Goal: Information Seeking & Learning: Check status

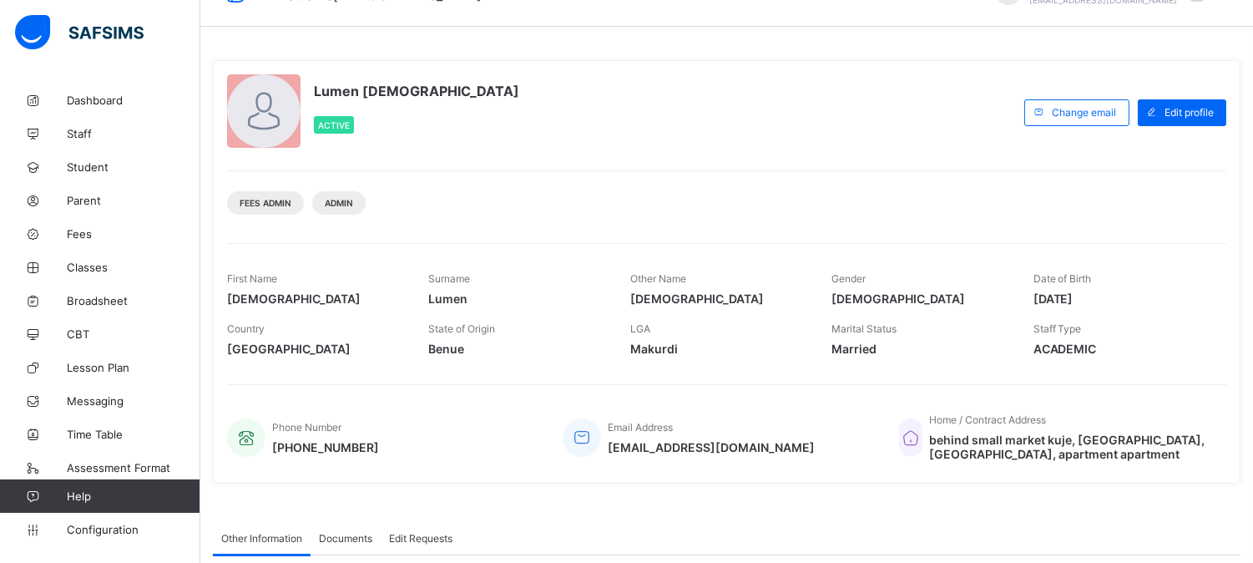
scroll to position [39, 0]
click at [88, 305] on span "Broadsheet" at bounding box center [134, 300] width 134 height 13
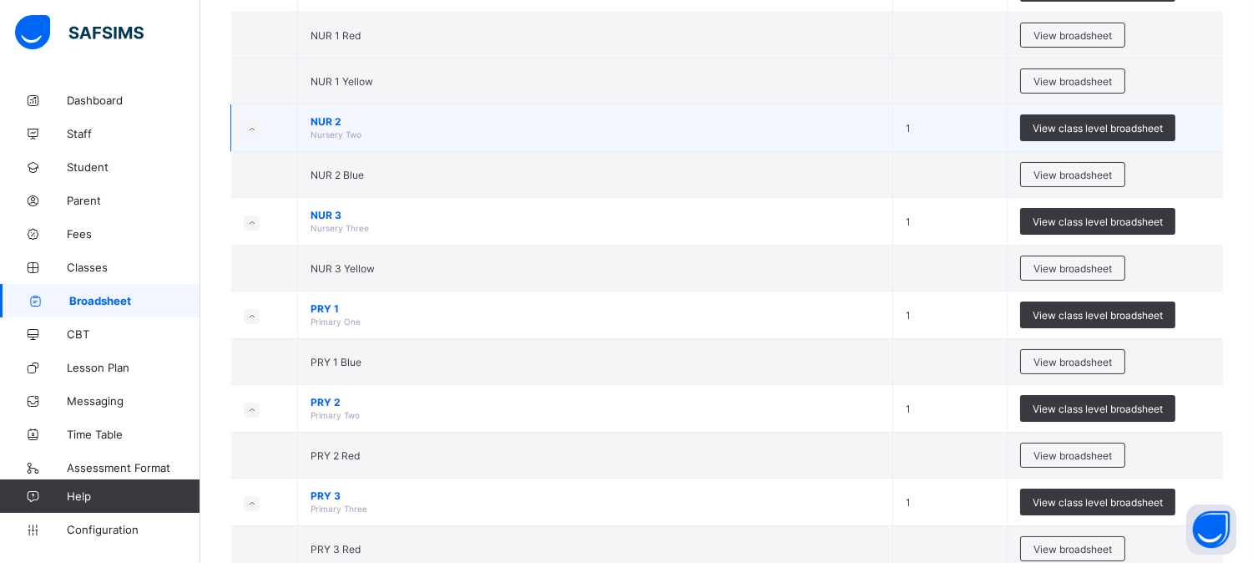
scroll to position [278, 0]
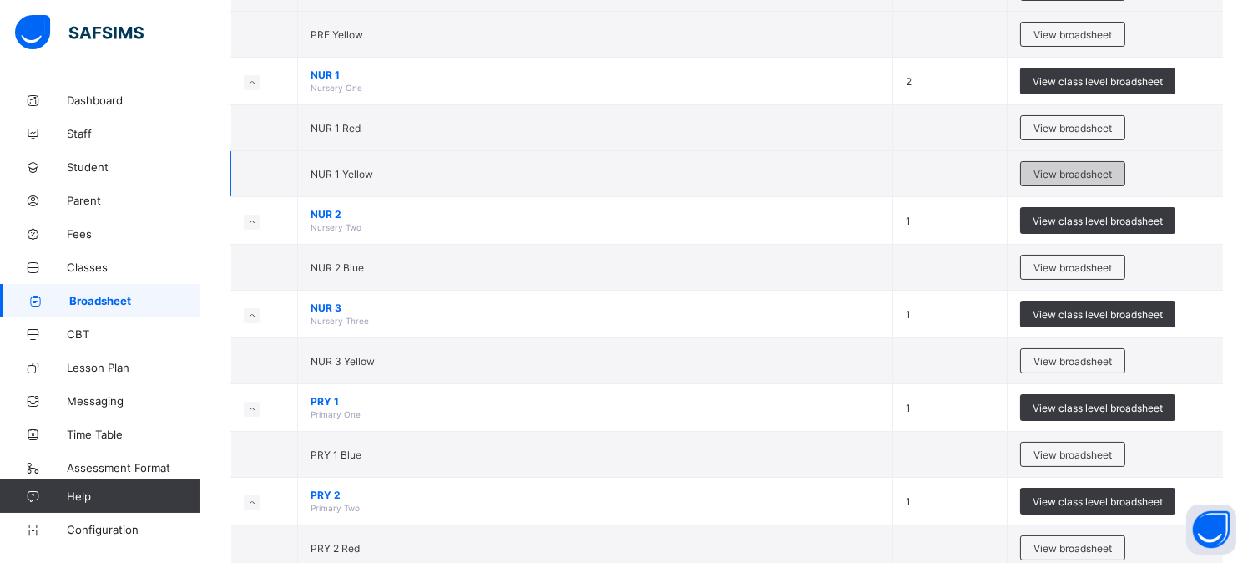
click at [1065, 177] on span "View broadsheet" at bounding box center [1073, 174] width 78 height 13
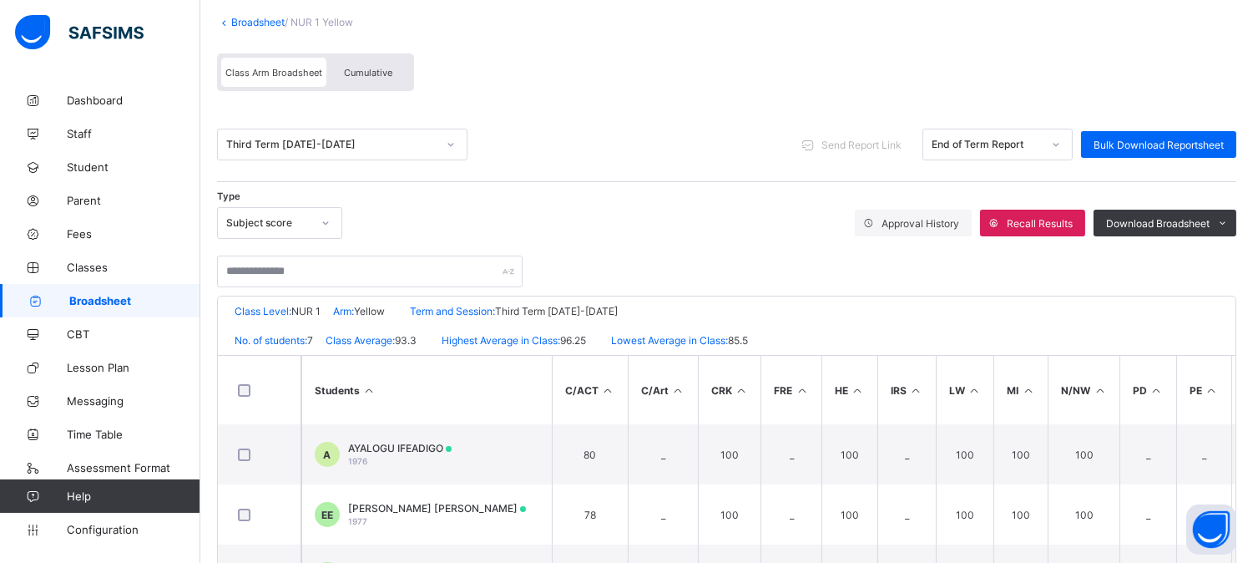
scroll to position [185, 0]
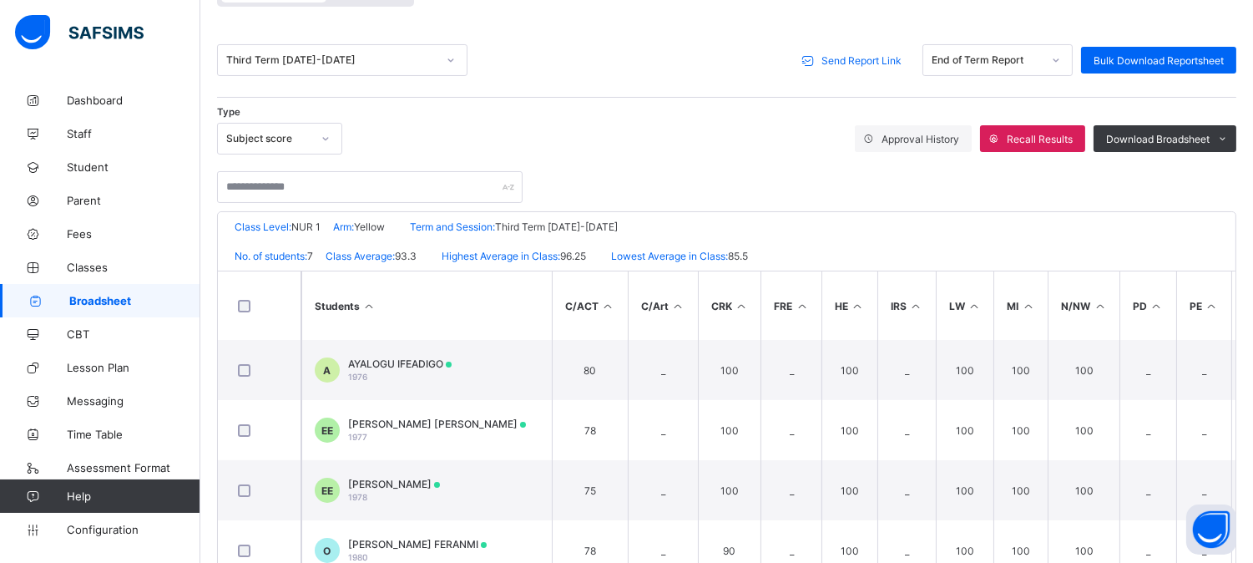
click at [858, 51] on div "Send Report Link" at bounding box center [854, 60] width 119 height 27
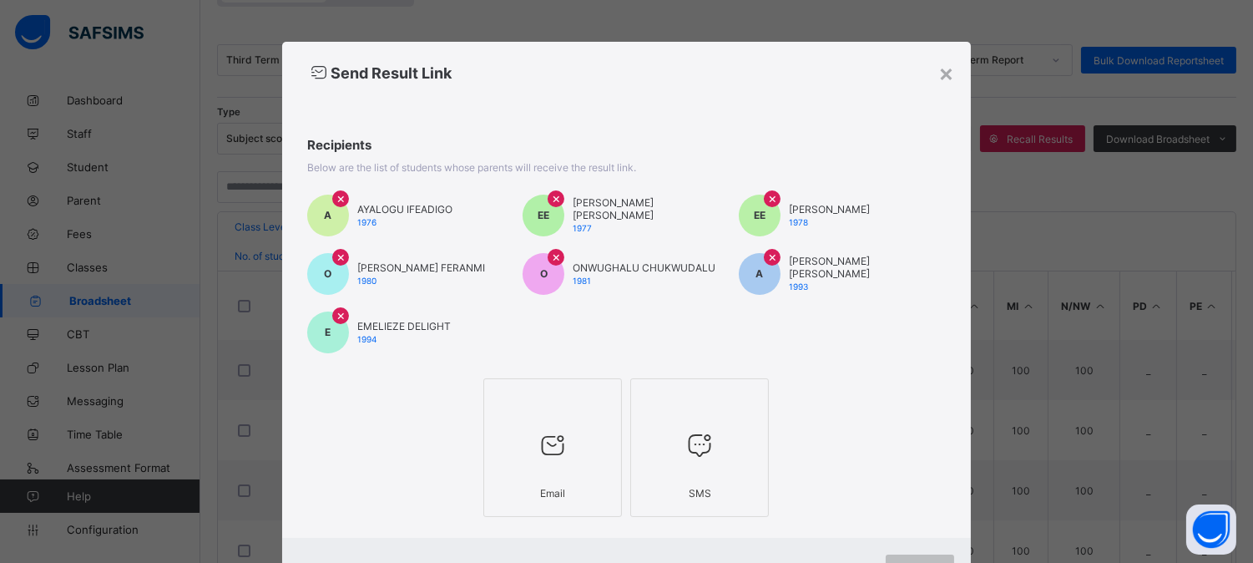
scroll to position [73, 0]
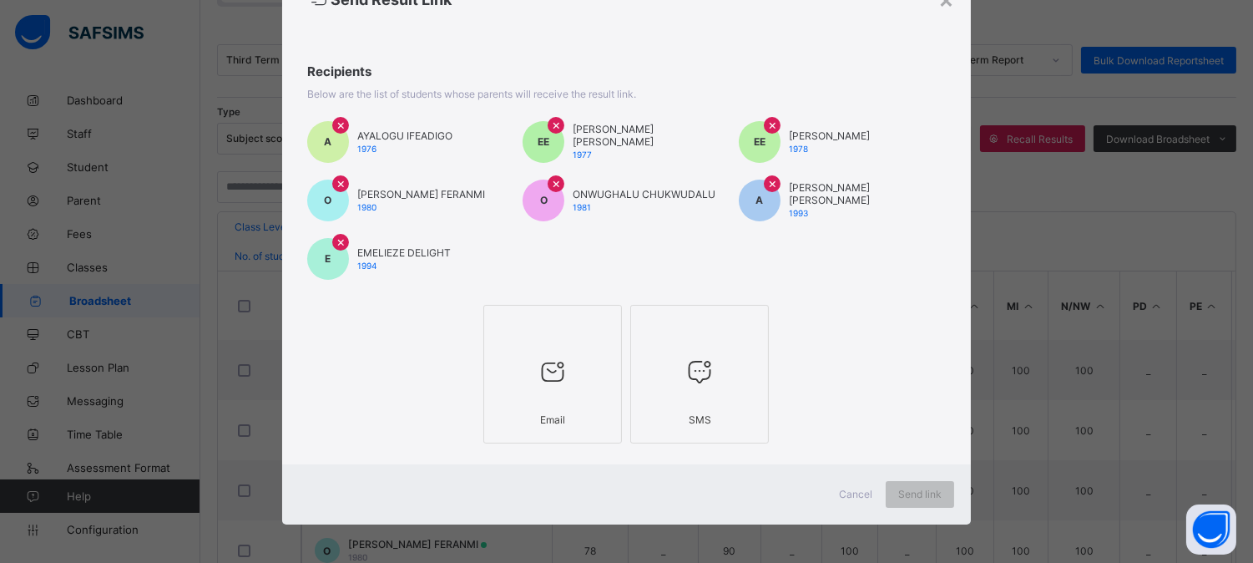
click at [553, 407] on div "Email" at bounding box center [553, 419] width 120 height 29
click at [920, 488] on span "Send link" at bounding box center [930, 494] width 43 height 13
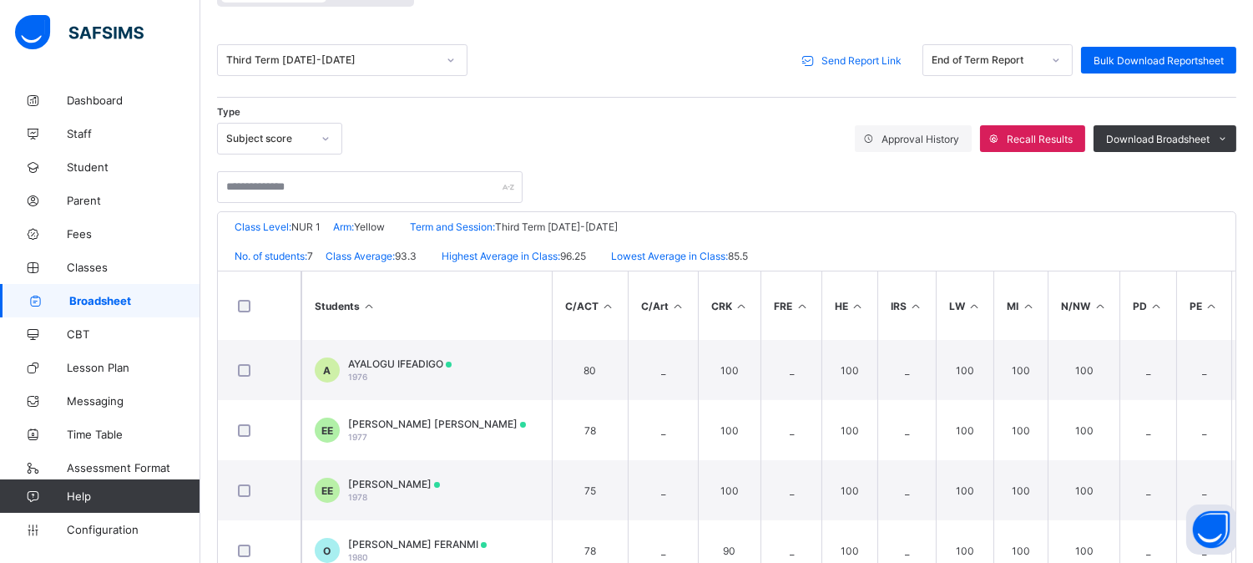
click at [84, 303] on span "Broadsheet" at bounding box center [134, 300] width 131 height 13
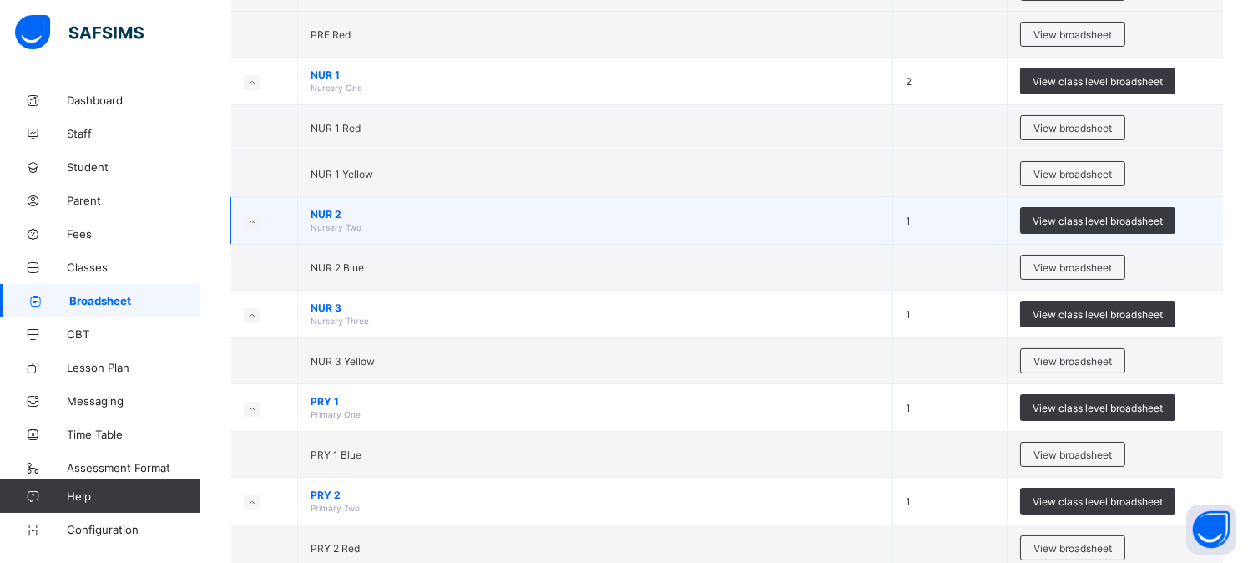
scroll to position [185, 0]
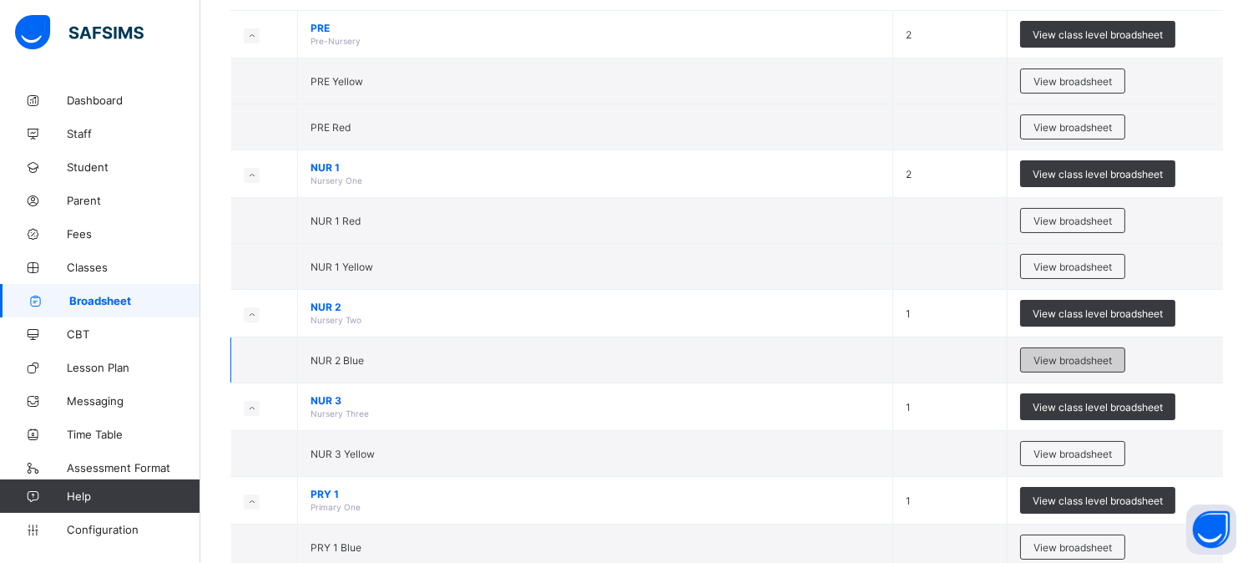
click at [1057, 362] on span "View broadsheet" at bounding box center [1073, 360] width 78 height 13
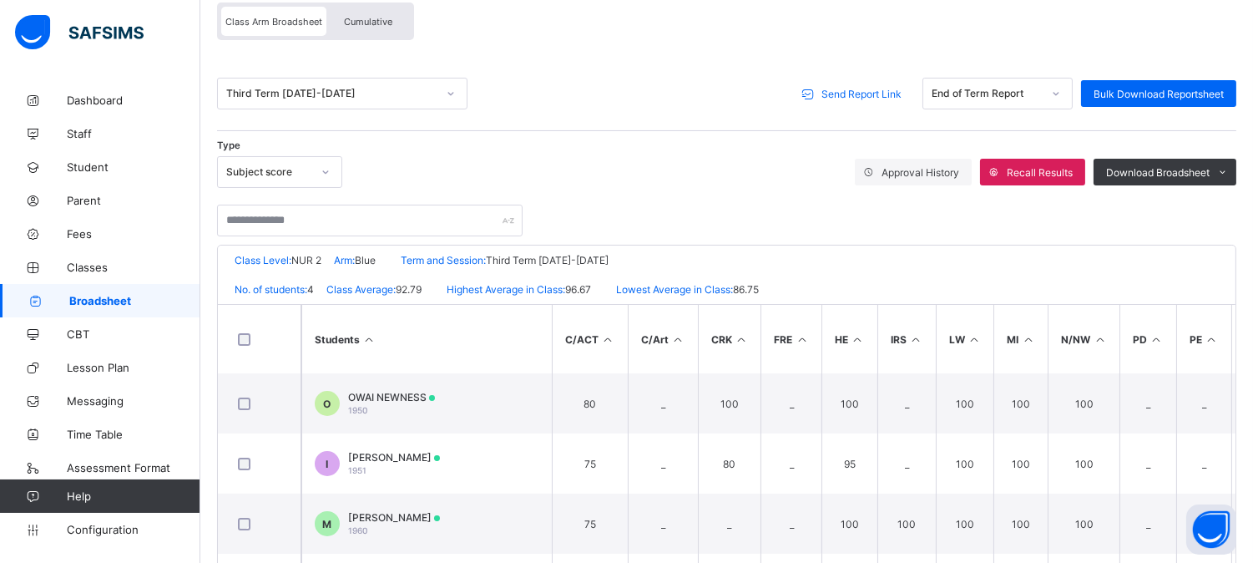
scroll to position [149, 0]
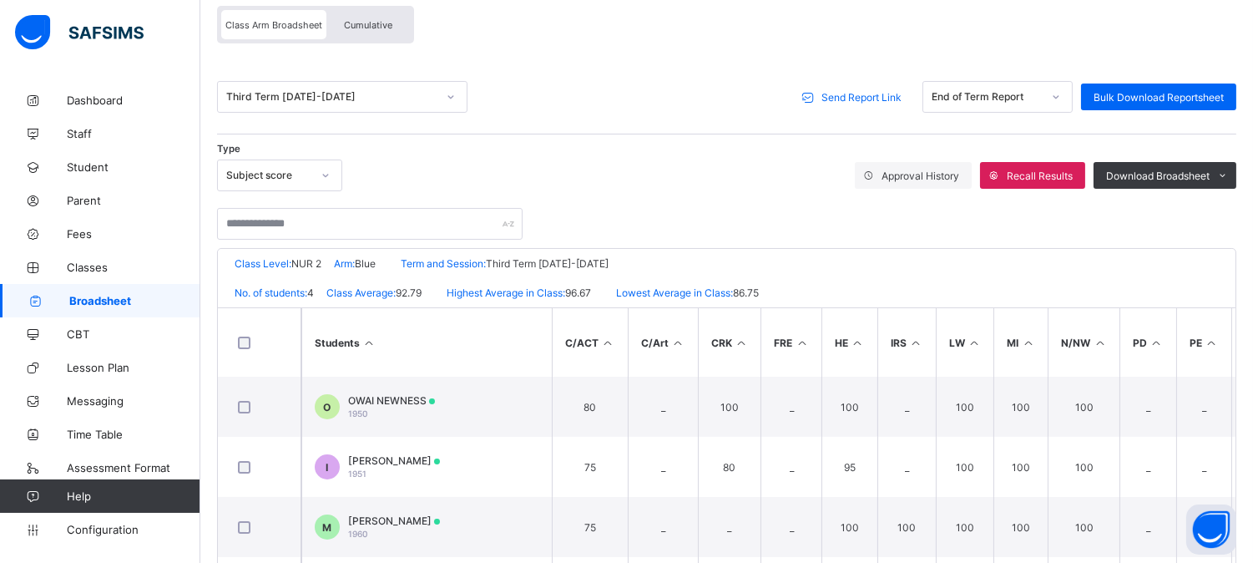
click at [871, 91] on span "Send Report Link" at bounding box center [861, 97] width 80 height 13
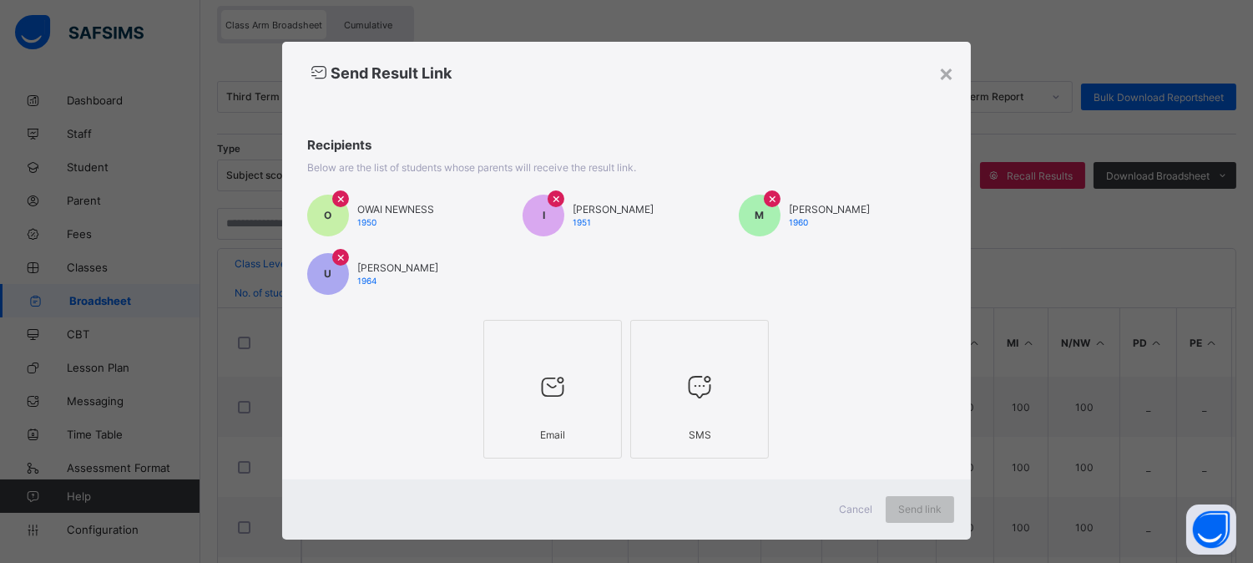
click at [546, 422] on div "Email" at bounding box center [553, 434] width 120 height 29
click at [931, 503] on span "Send link" at bounding box center [930, 509] width 43 height 13
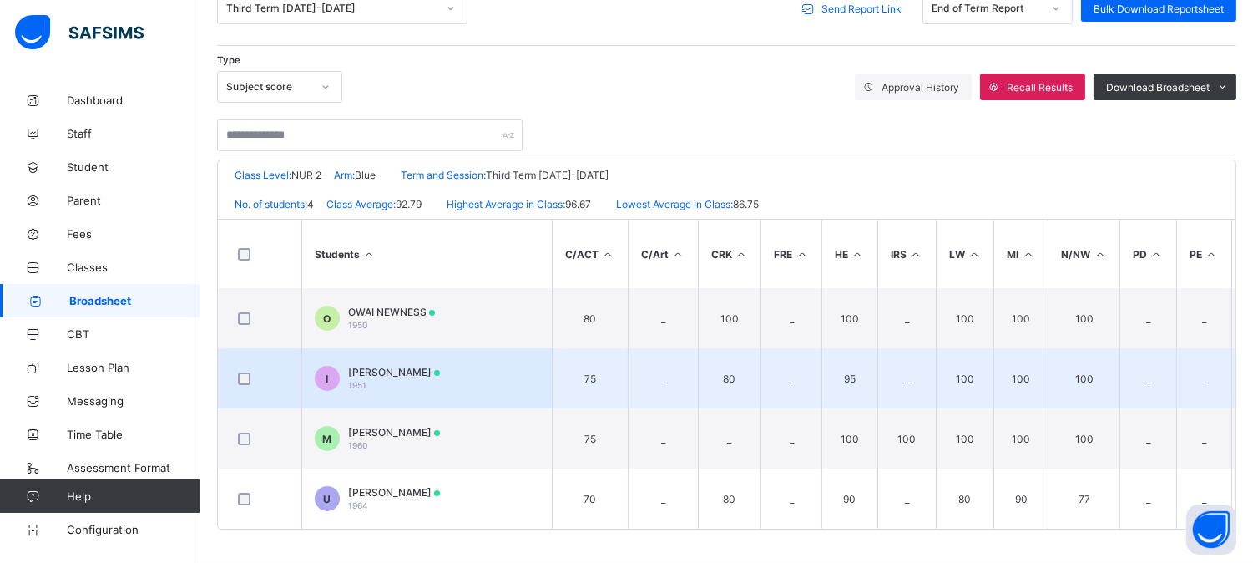
scroll to position [242, 0]
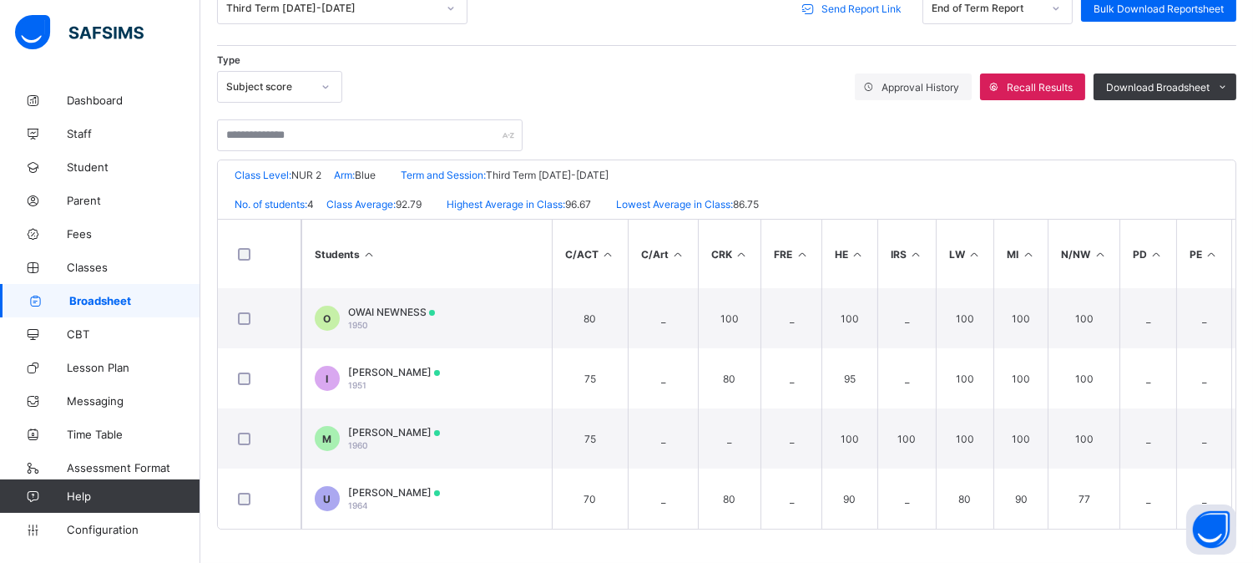
click at [118, 305] on span "Broadsheet" at bounding box center [134, 300] width 131 height 13
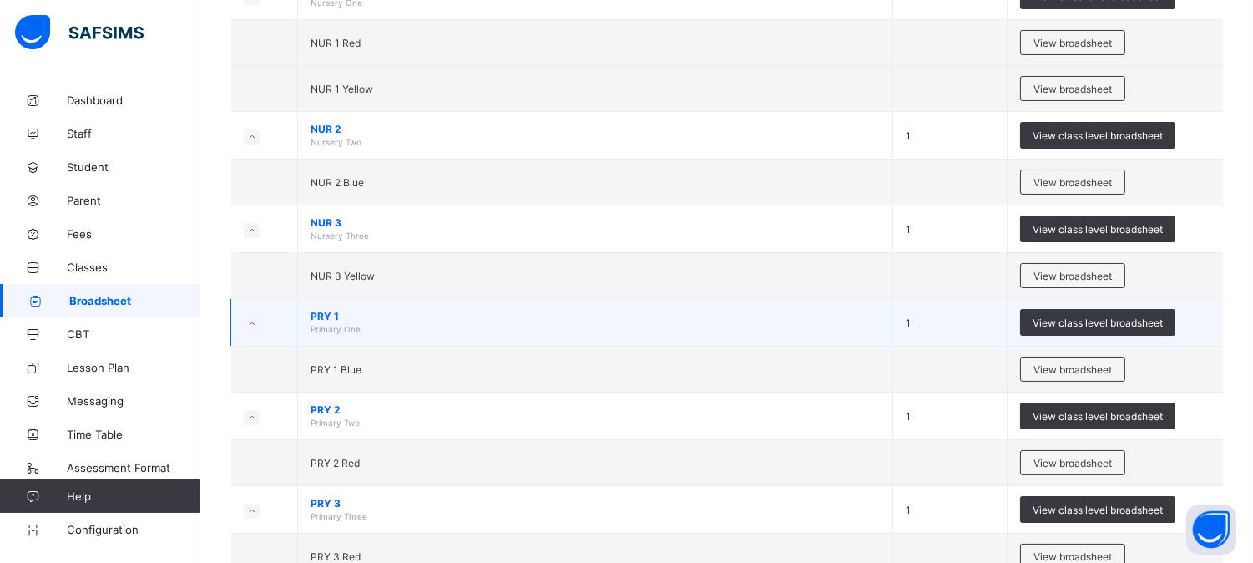
scroll to position [371, 0]
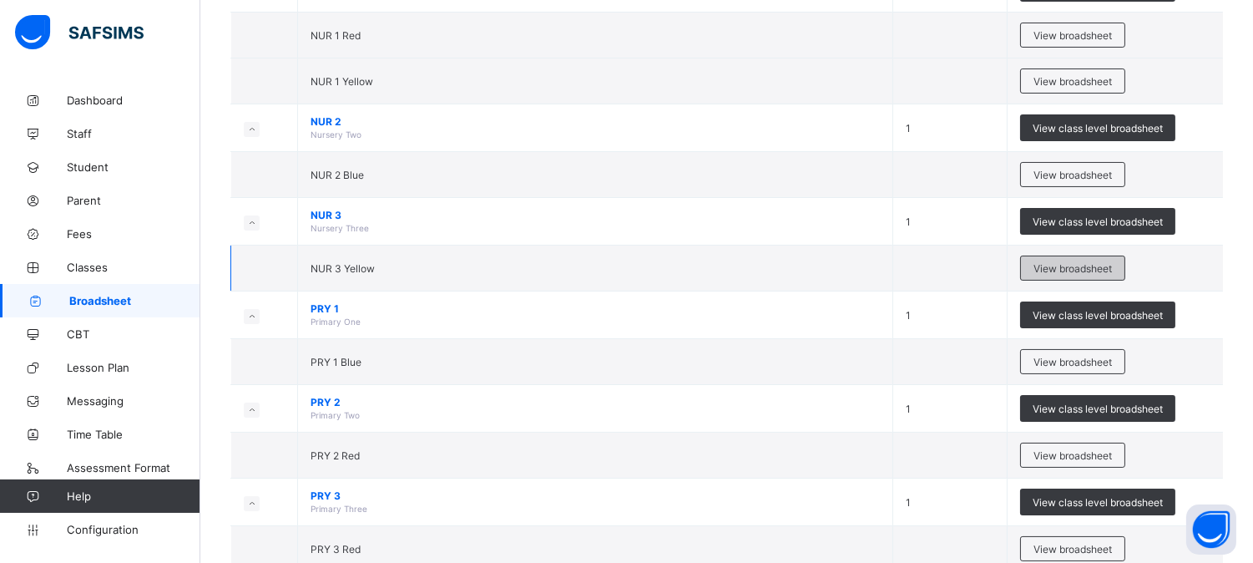
click at [1060, 269] on span "View broadsheet" at bounding box center [1073, 268] width 78 height 13
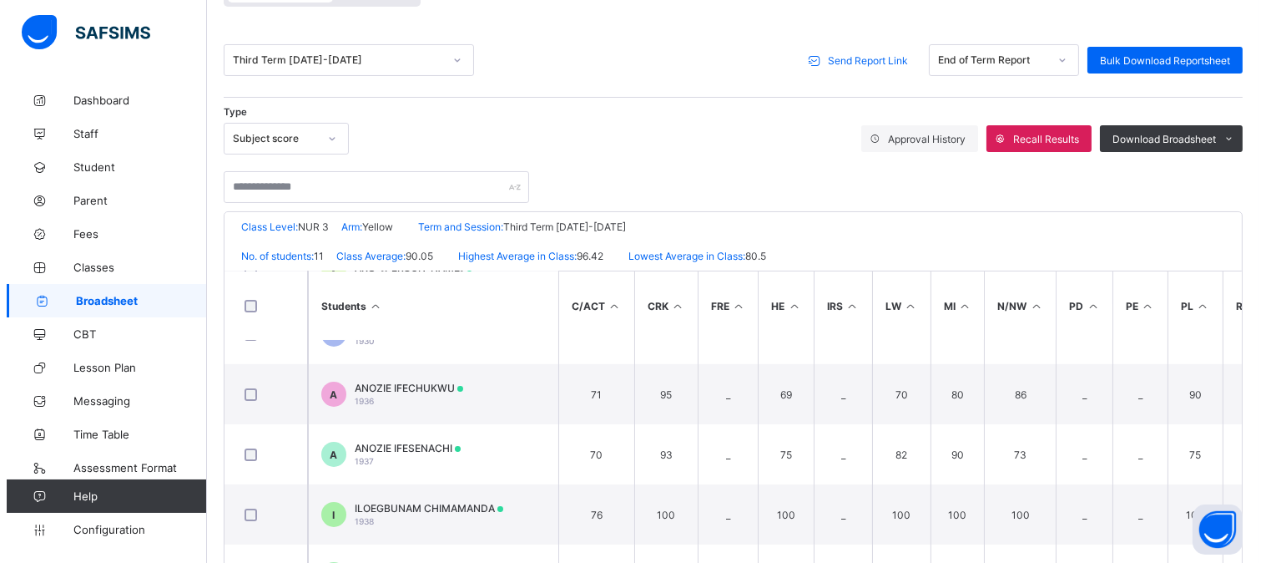
scroll to position [93, 0]
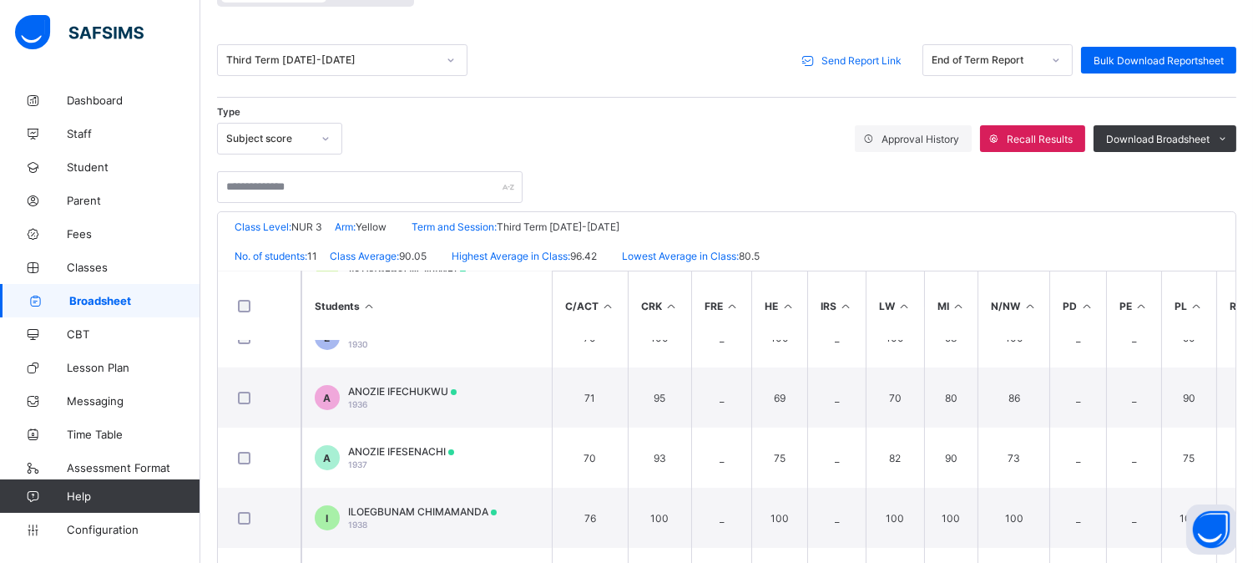
click at [849, 56] on span "Send Report Link" at bounding box center [861, 60] width 80 height 13
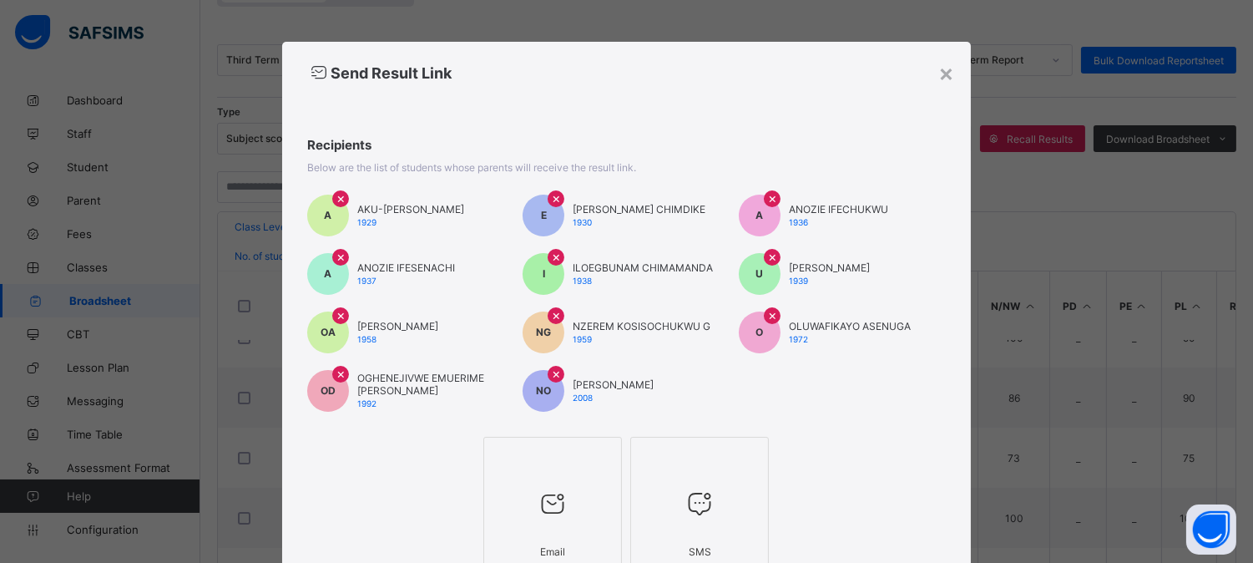
click at [535, 503] on icon at bounding box center [552, 503] width 35 height 30
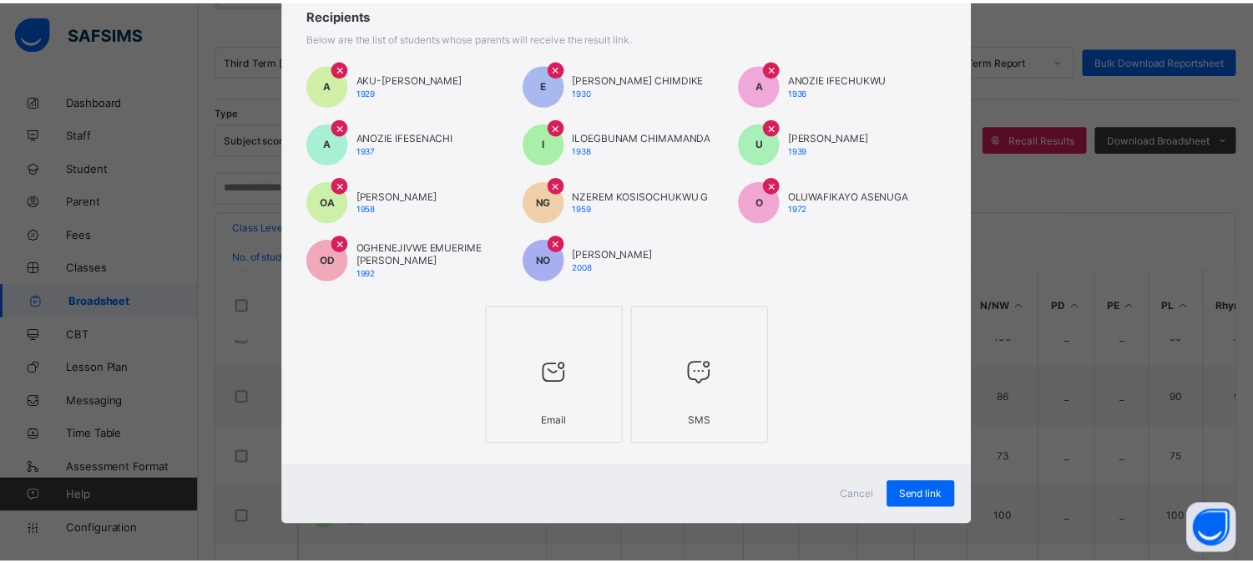
scroll to position [132, 0]
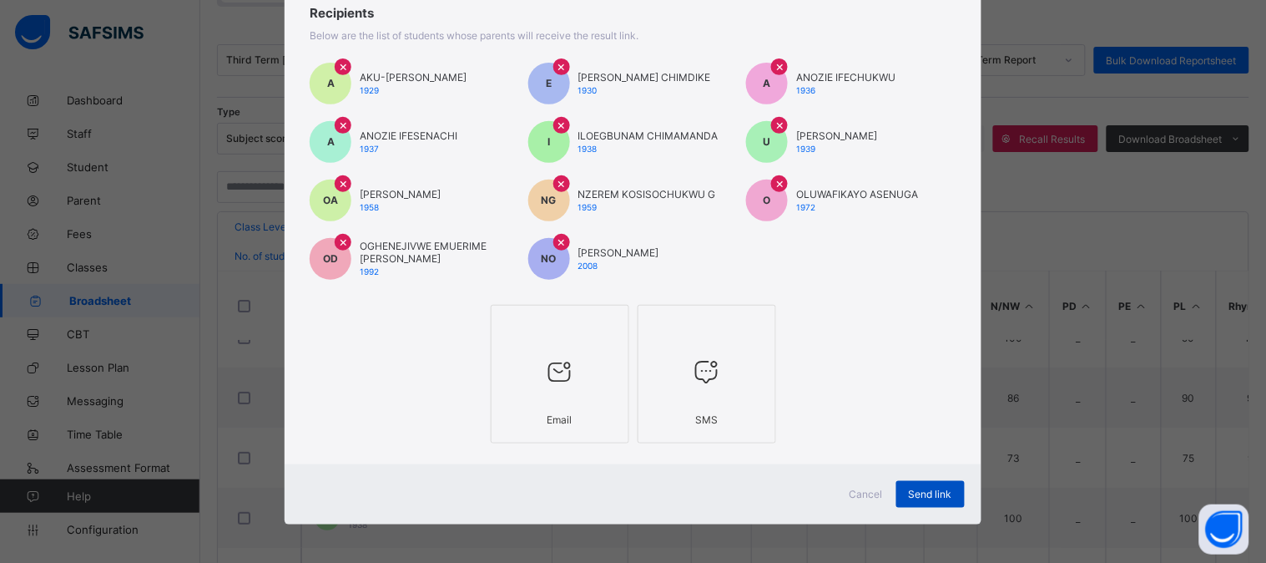
click at [937, 489] on span "Send link" at bounding box center [930, 494] width 43 height 13
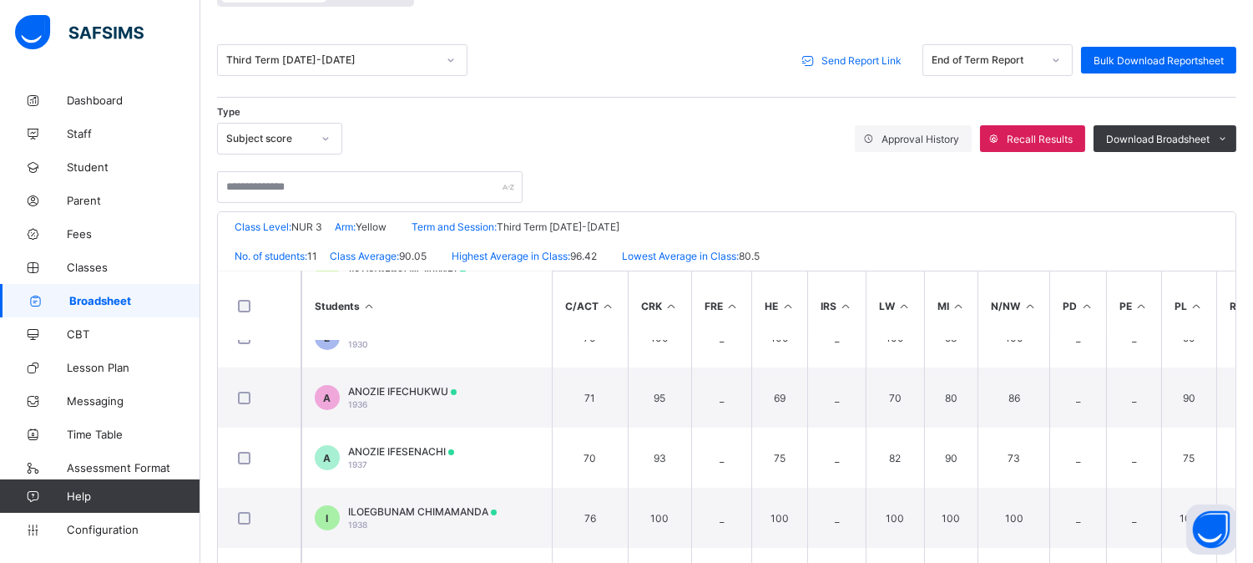
click at [861, 60] on span "Send Report Link" at bounding box center [861, 60] width 80 height 13
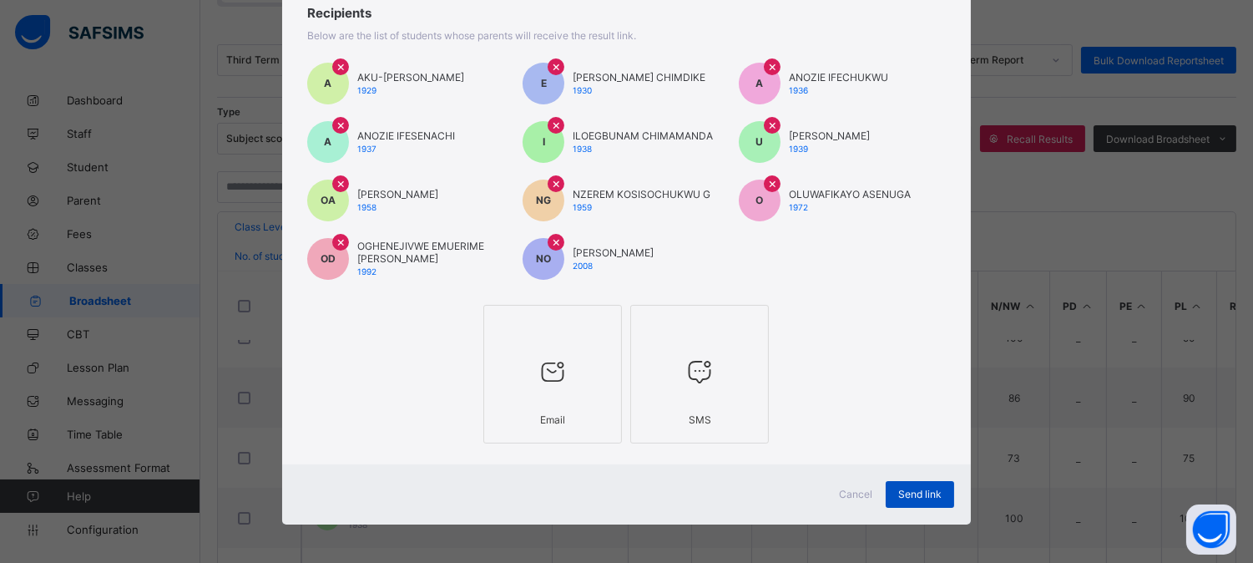
click at [898, 488] on span "Send link" at bounding box center [919, 494] width 43 height 13
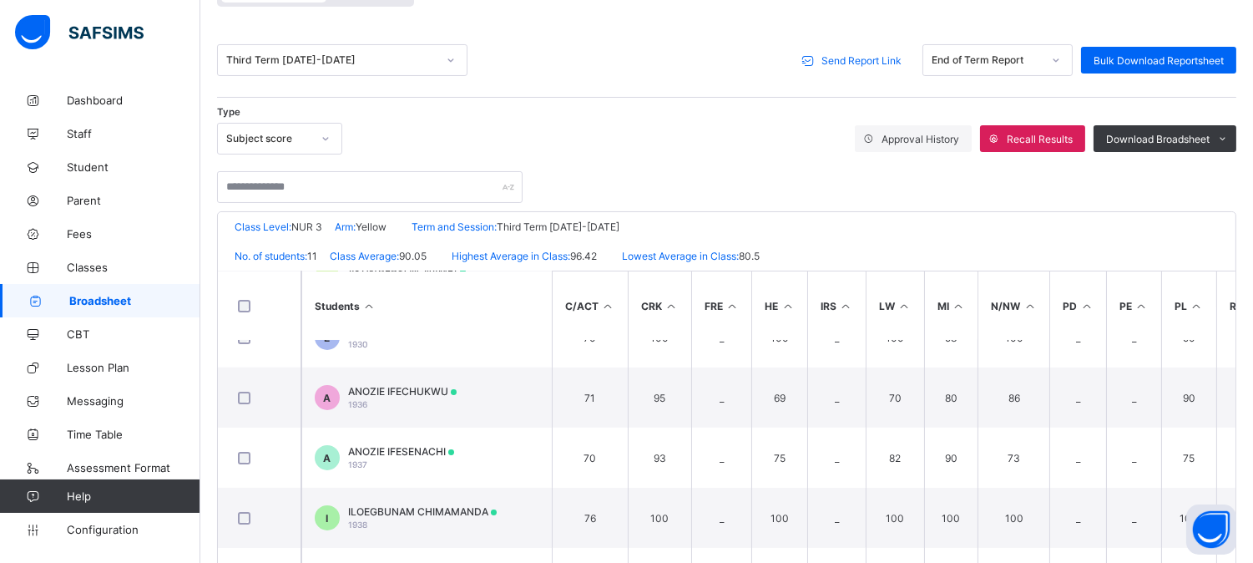
click at [114, 301] on span "Broadsheet" at bounding box center [134, 300] width 131 height 13
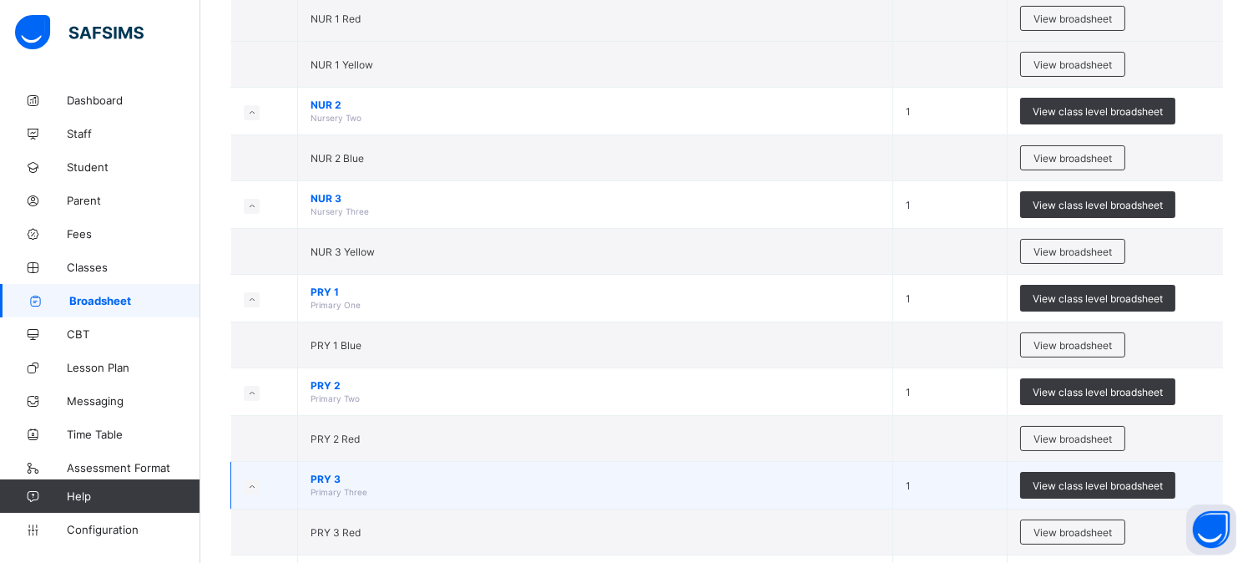
scroll to position [463, 0]
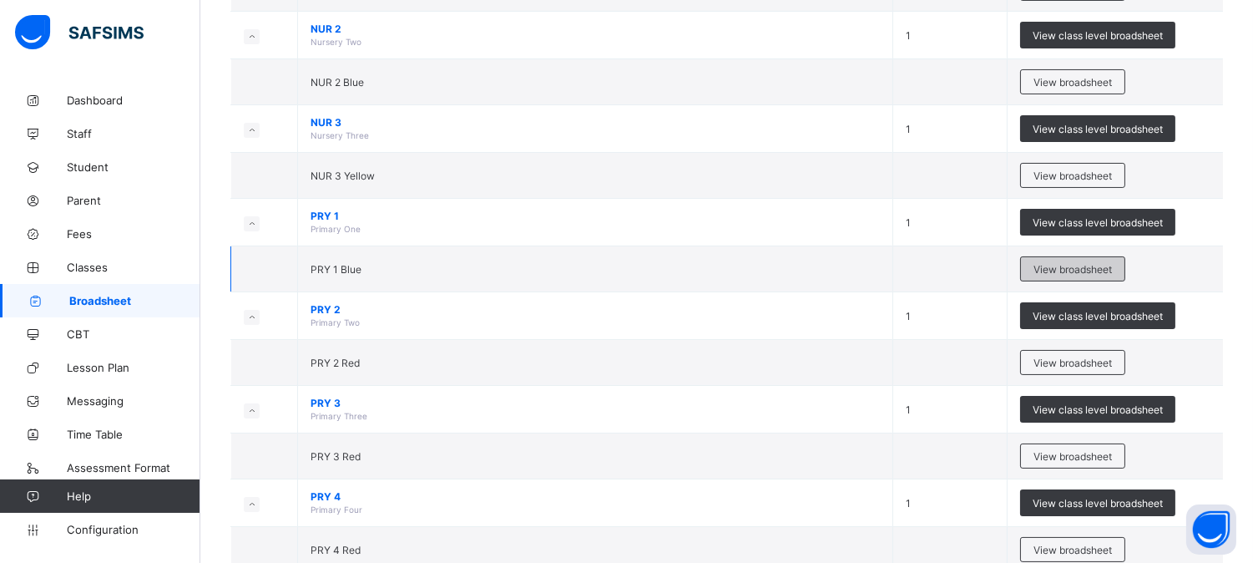
click at [1067, 265] on span "View broadsheet" at bounding box center [1073, 269] width 78 height 13
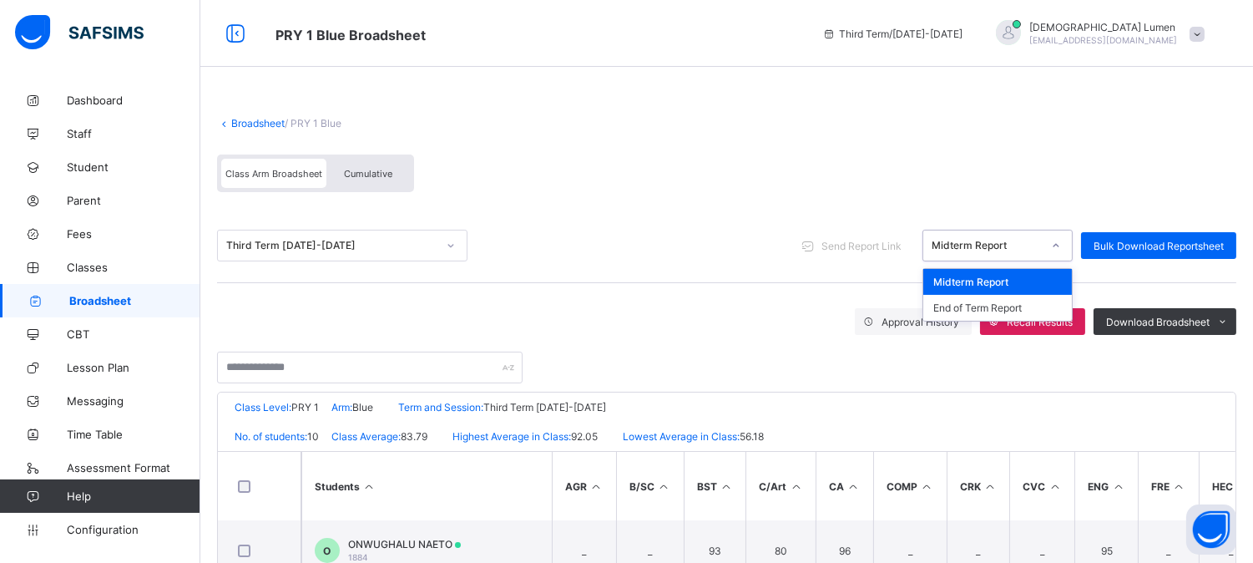
click at [1061, 246] on icon at bounding box center [1056, 245] width 10 height 17
click at [985, 301] on div "End of Term Report" at bounding box center [997, 308] width 149 height 26
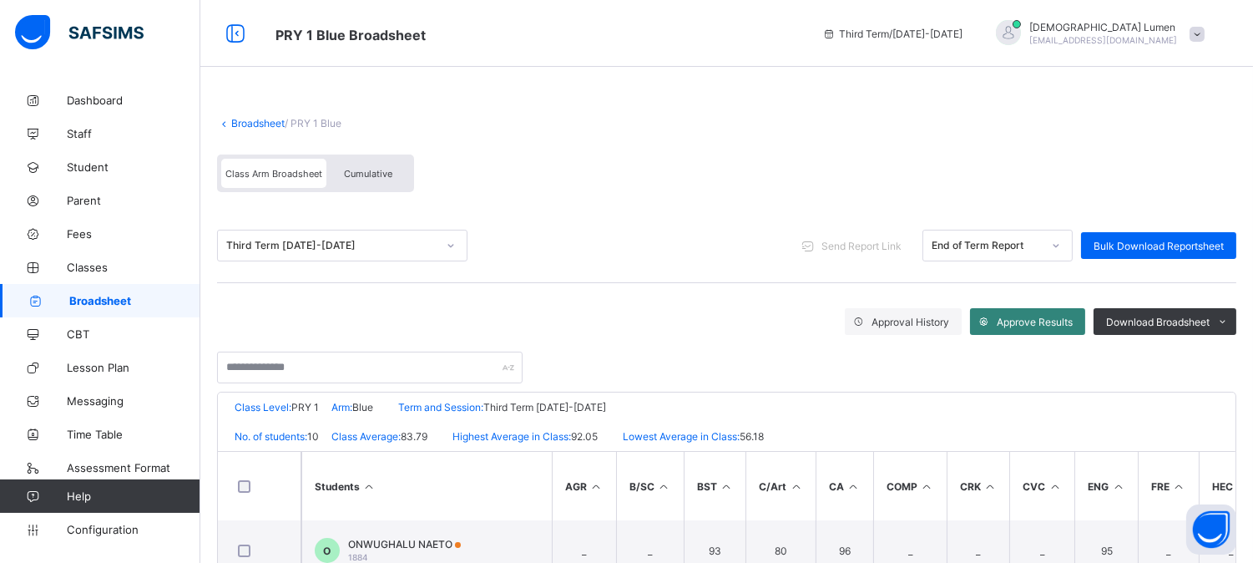
click at [1046, 321] on span "Approve Results" at bounding box center [1035, 322] width 76 height 13
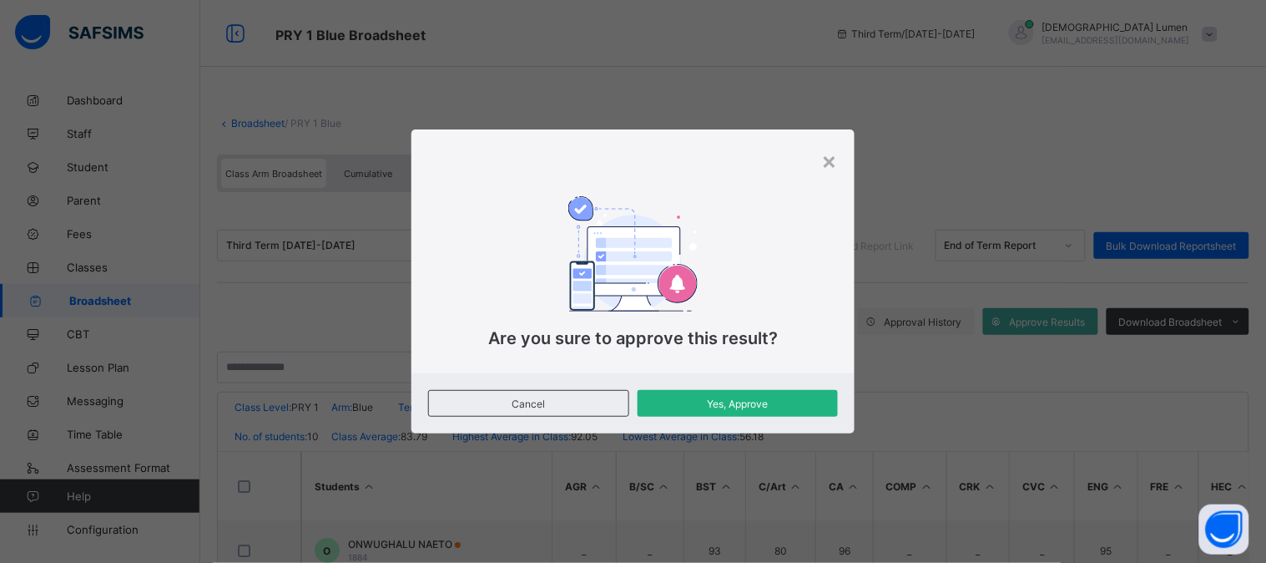
click at [724, 403] on span "Yes, Approve" at bounding box center [737, 403] width 175 height 13
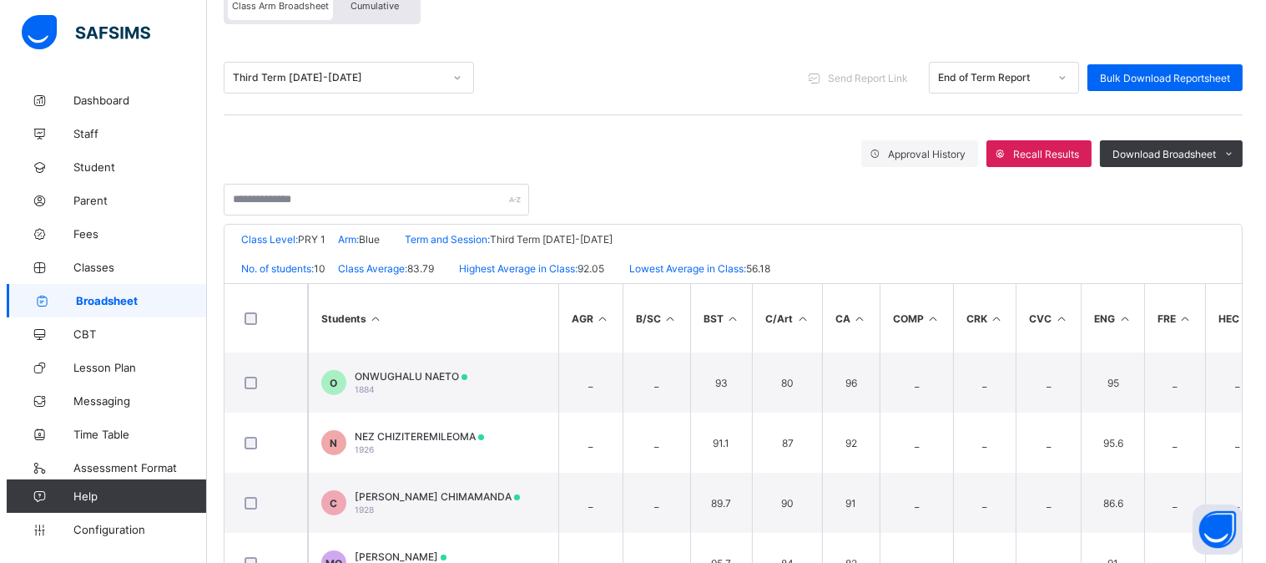
scroll to position [185, 0]
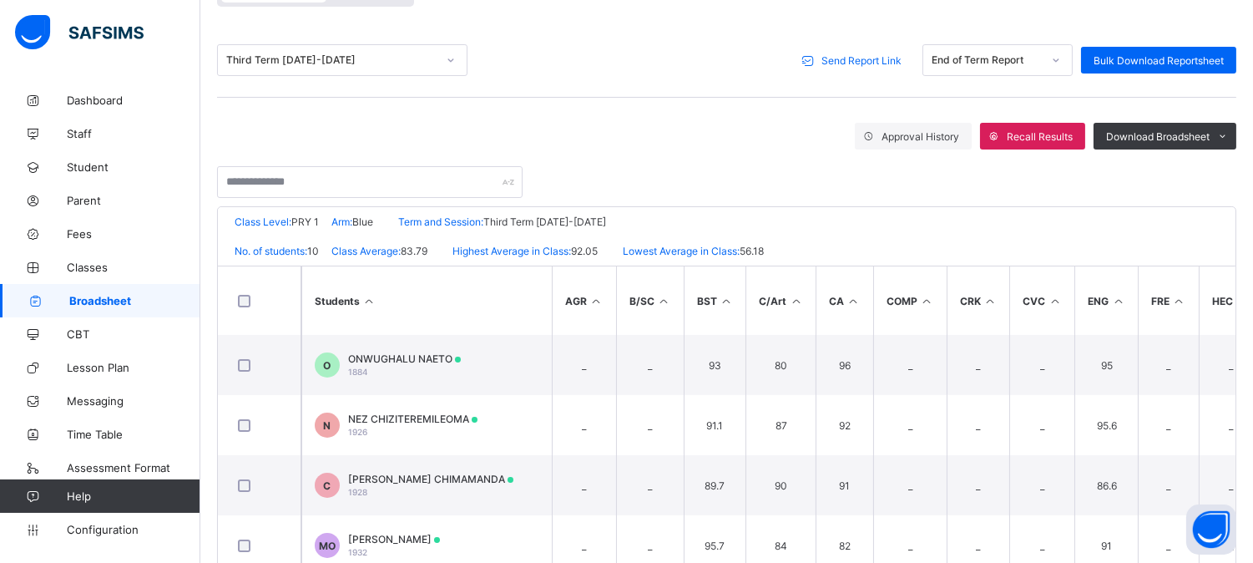
click at [854, 55] on span "Send Report Link" at bounding box center [861, 60] width 80 height 13
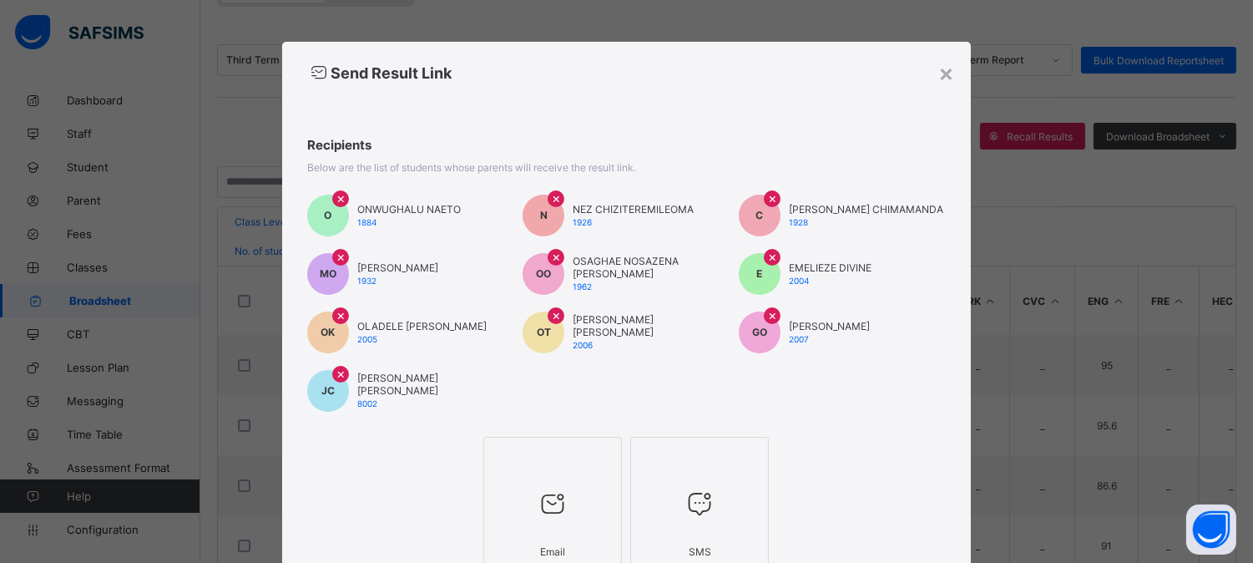
click at [553, 506] on icon at bounding box center [552, 503] width 35 height 30
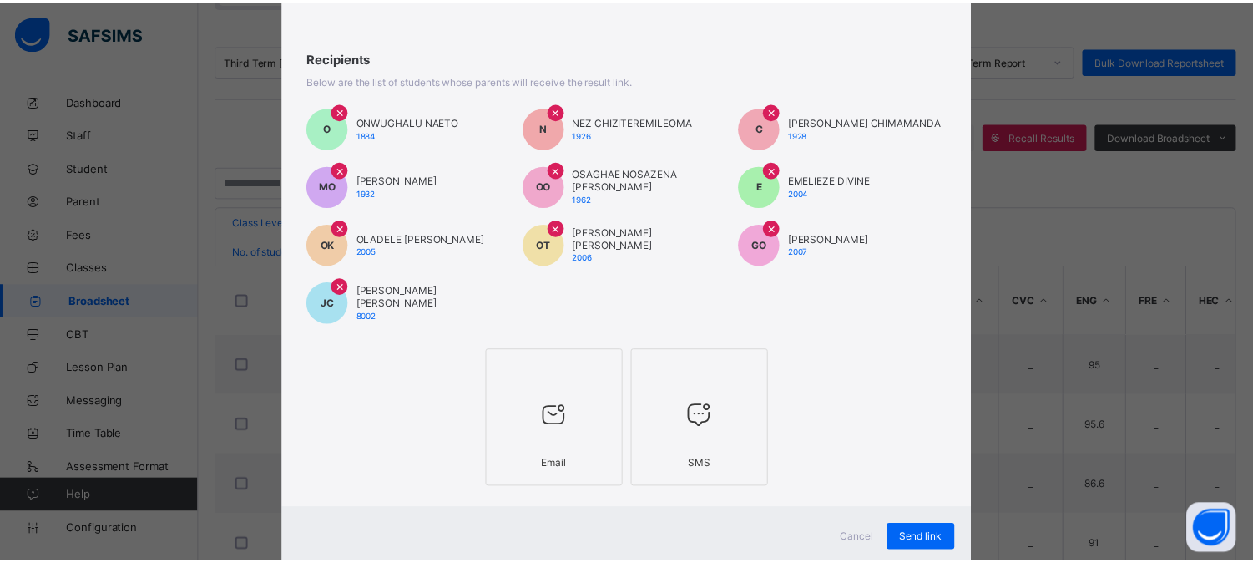
scroll to position [132, 0]
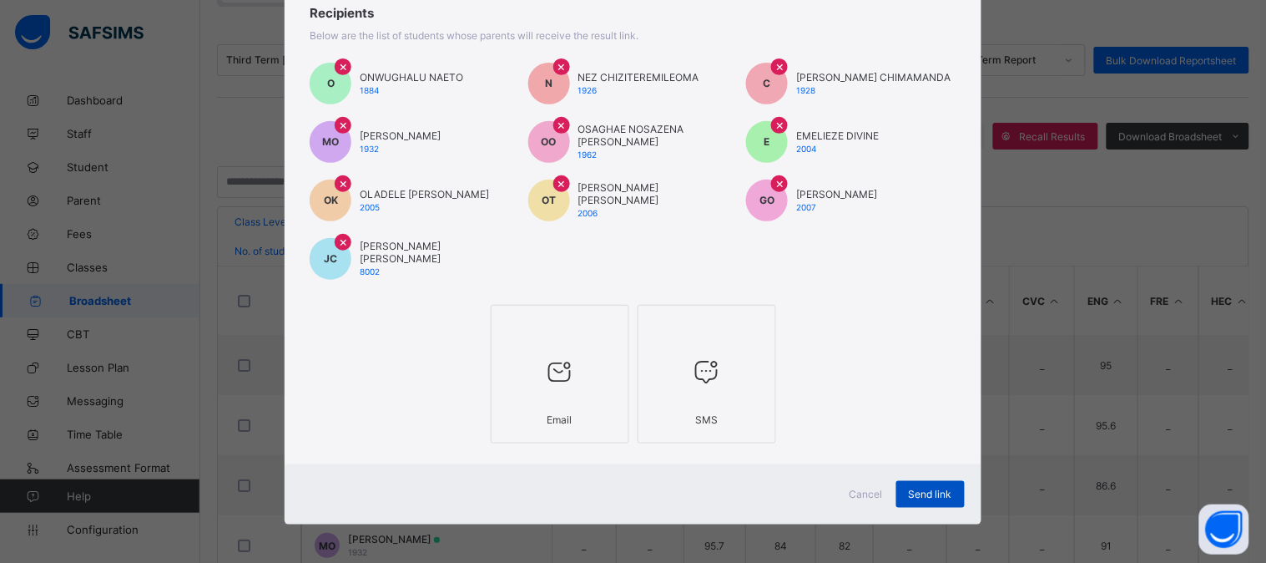
click at [929, 488] on span "Send link" at bounding box center [930, 494] width 43 height 13
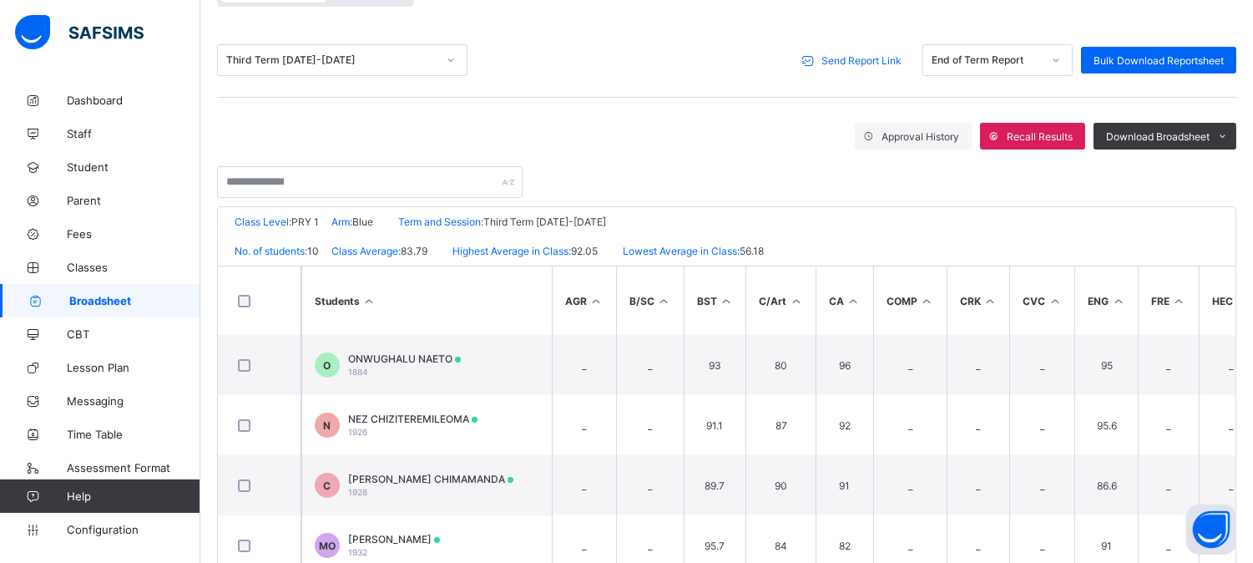
click at [132, 301] on span "Broadsheet" at bounding box center [134, 300] width 131 height 13
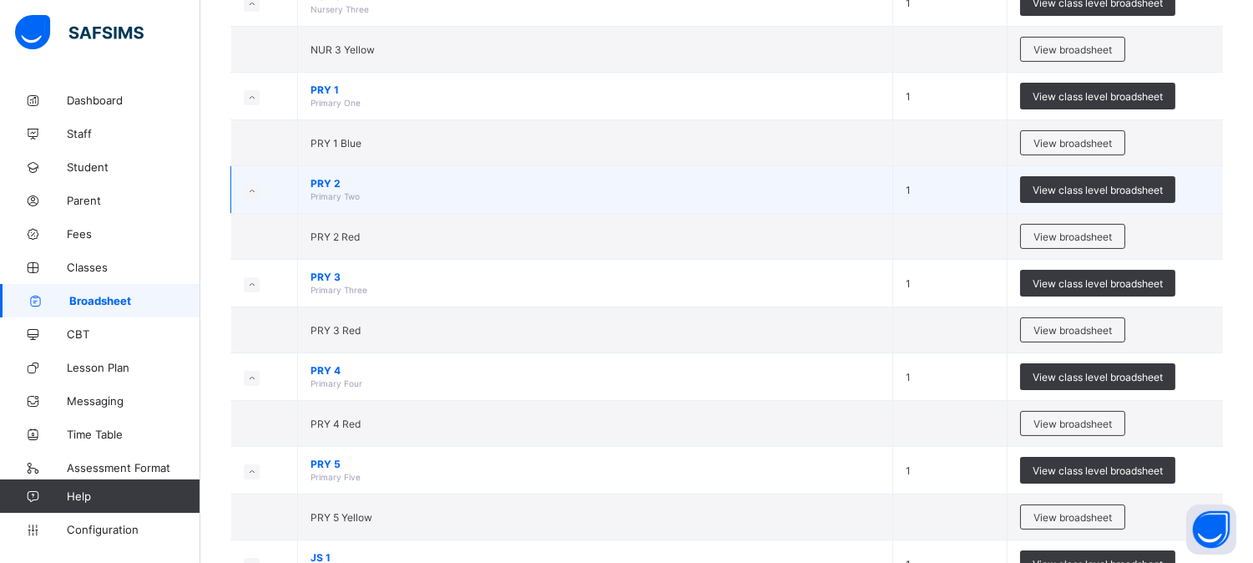
scroll to position [556, 0]
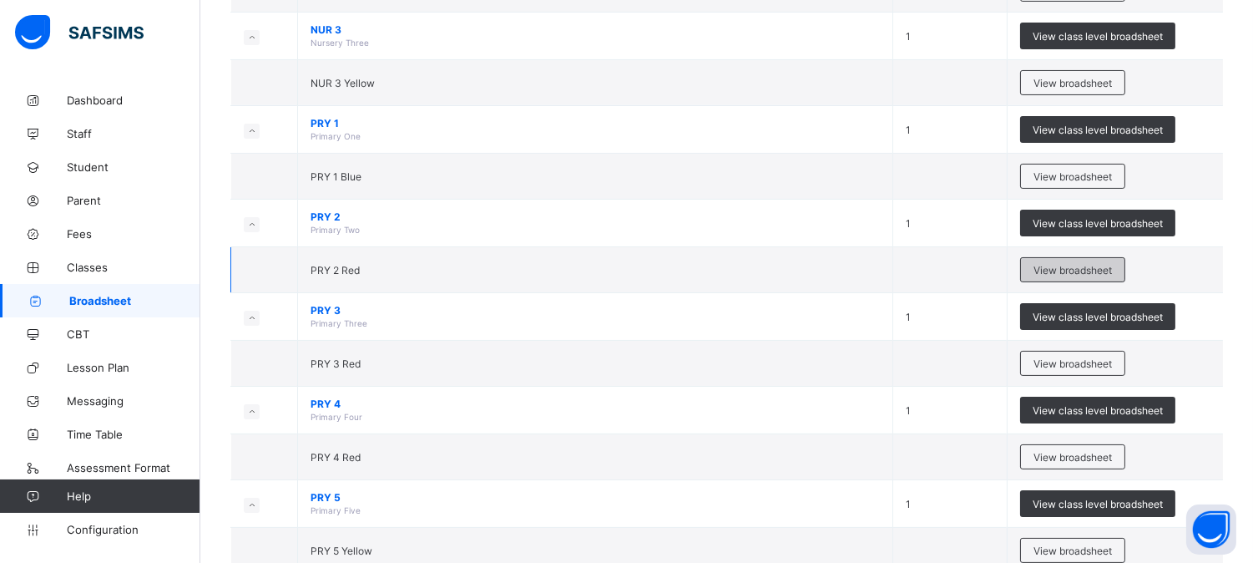
click at [1103, 272] on span "View broadsheet" at bounding box center [1073, 270] width 78 height 13
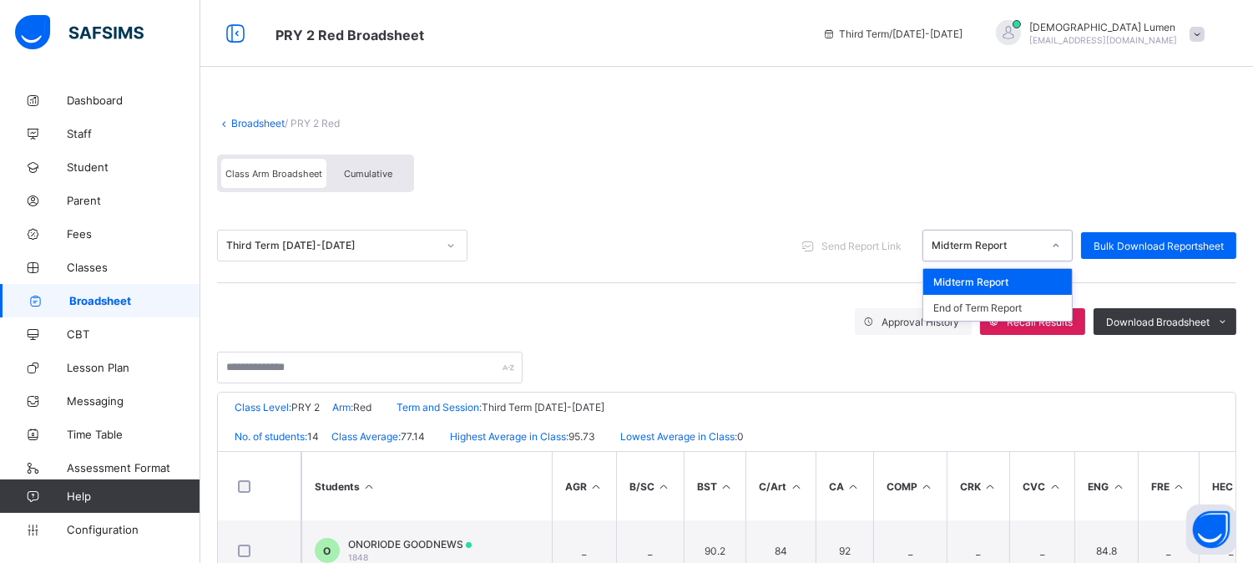
click at [1061, 244] on icon at bounding box center [1056, 245] width 10 height 17
click at [1020, 303] on div "End of Term Report" at bounding box center [997, 308] width 149 height 26
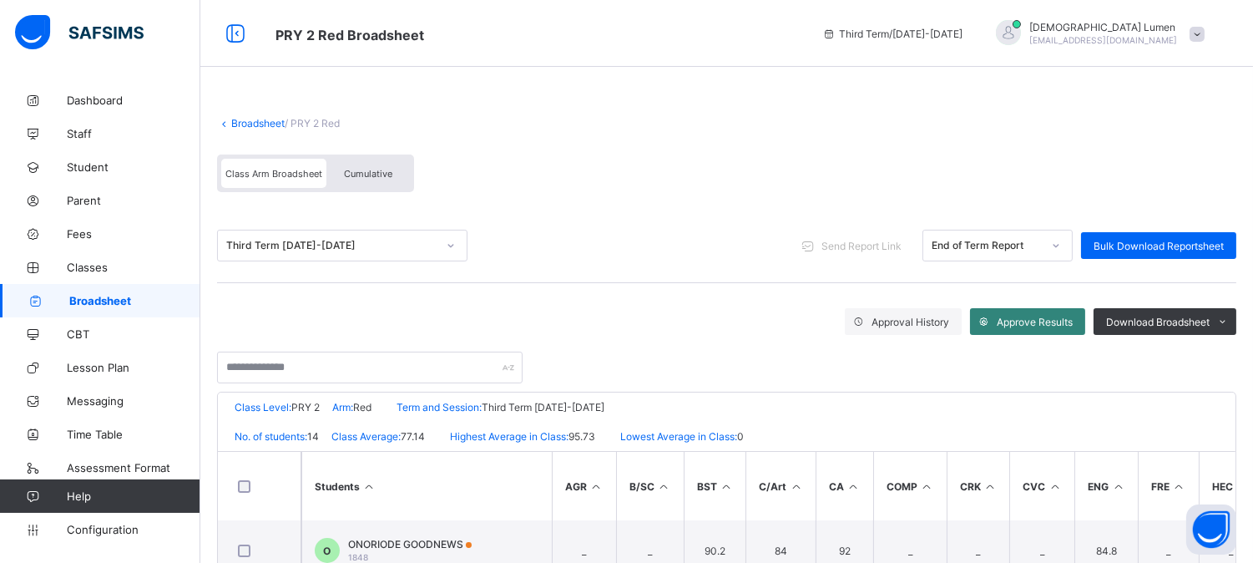
click at [1027, 321] on span "Approve Results" at bounding box center [1035, 322] width 76 height 13
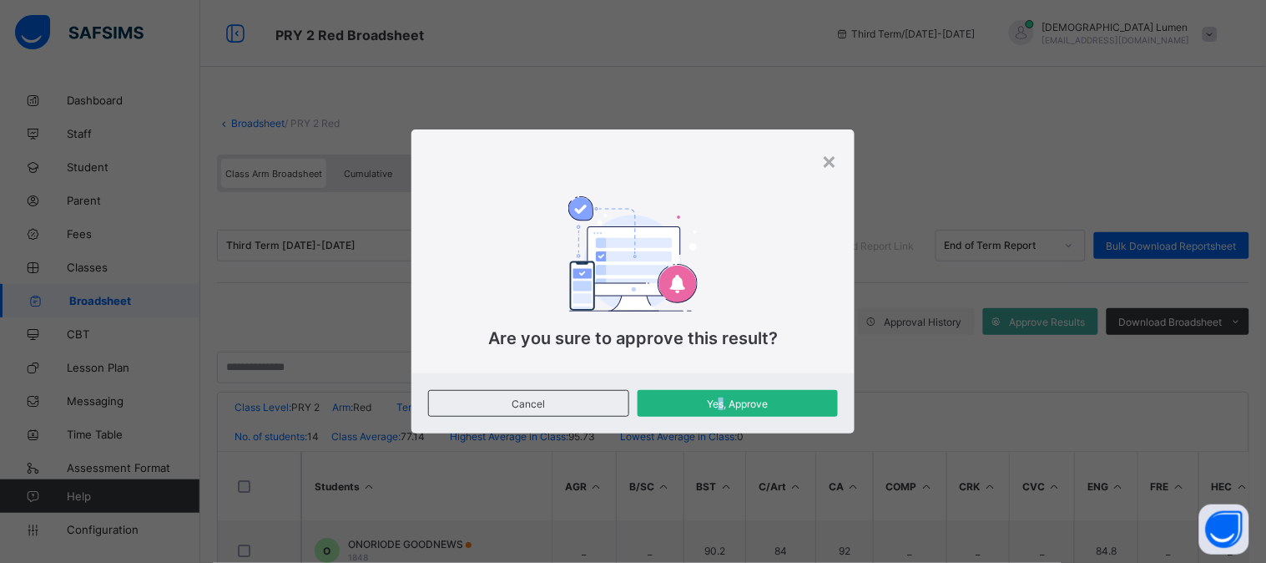
click at [723, 393] on div "Yes, Approve" at bounding box center [738, 403] width 200 height 27
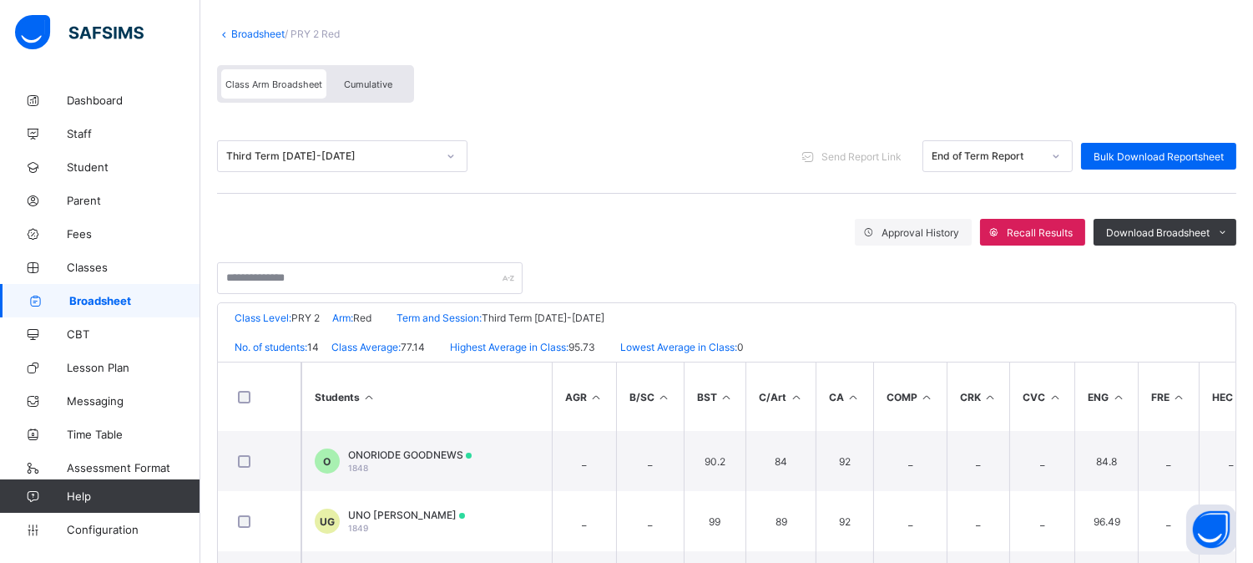
scroll to position [93, 0]
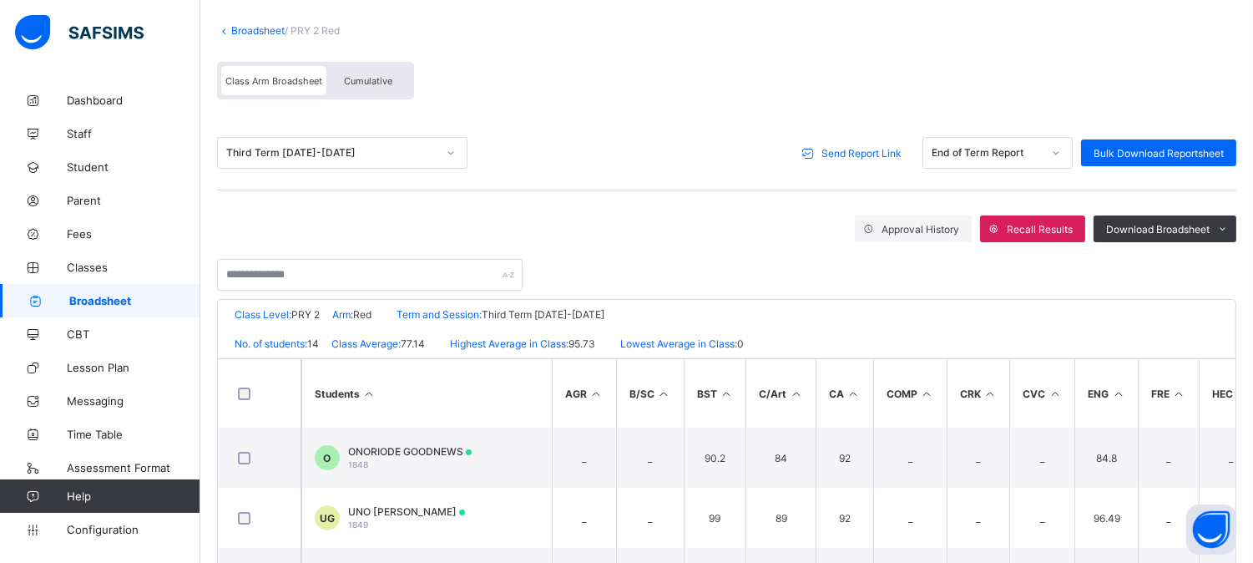
click at [852, 153] on span "Send Report Link" at bounding box center [861, 153] width 80 height 13
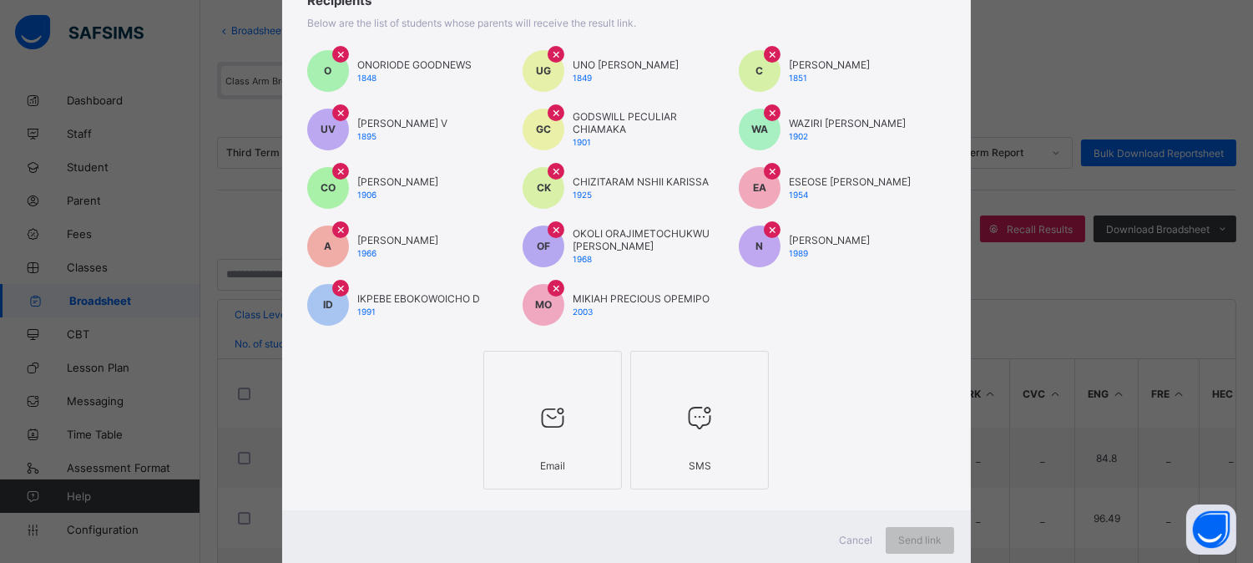
scroll to position [190, 0]
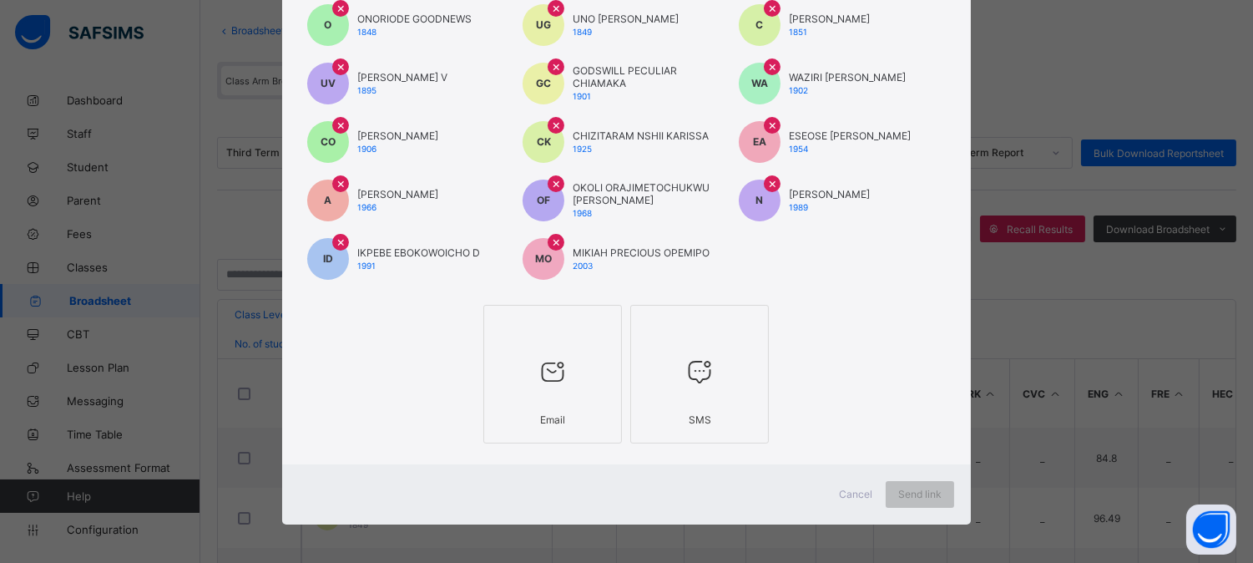
click at [549, 382] on icon at bounding box center [552, 371] width 35 height 30
click at [923, 489] on span "Send link" at bounding box center [930, 494] width 43 height 13
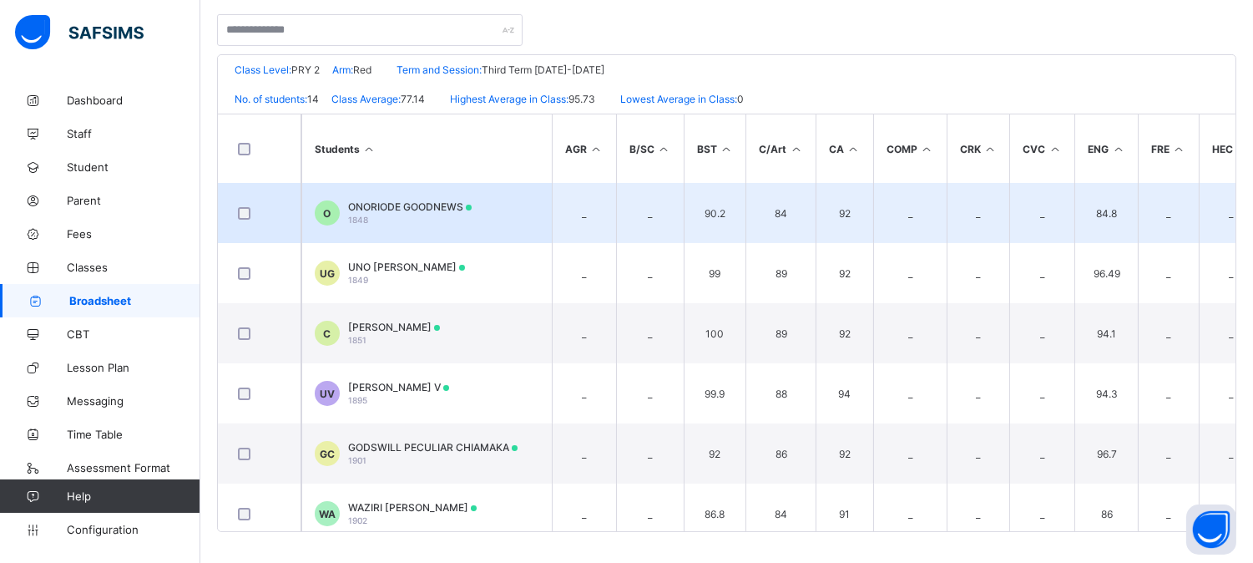
scroll to position [245, 0]
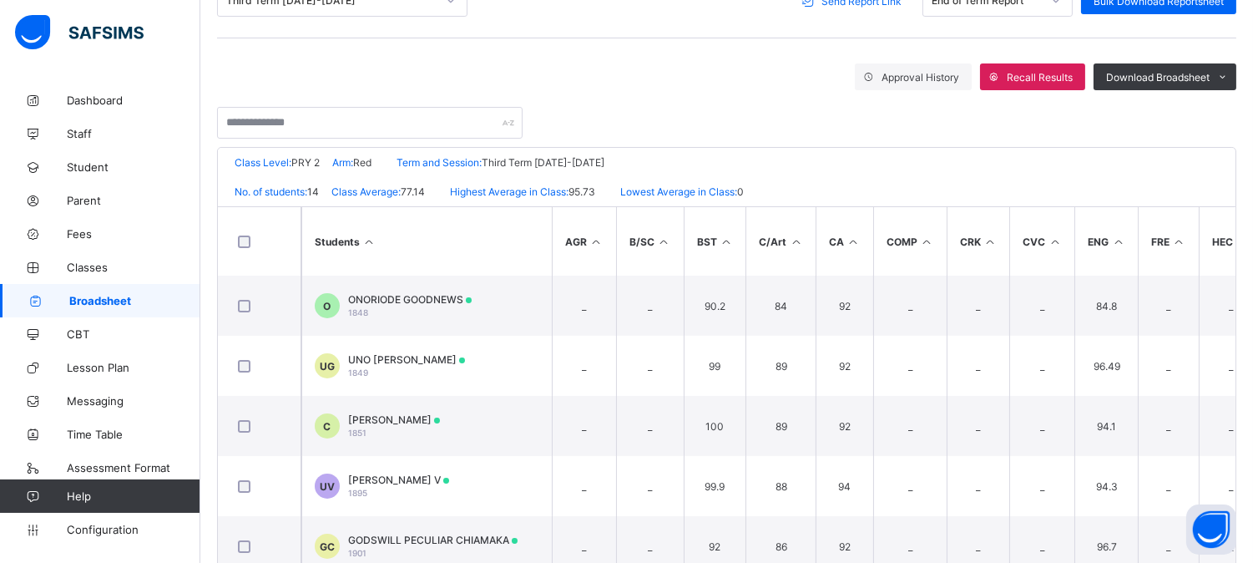
click at [105, 301] on span "Broadsheet" at bounding box center [134, 300] width 131 height 13
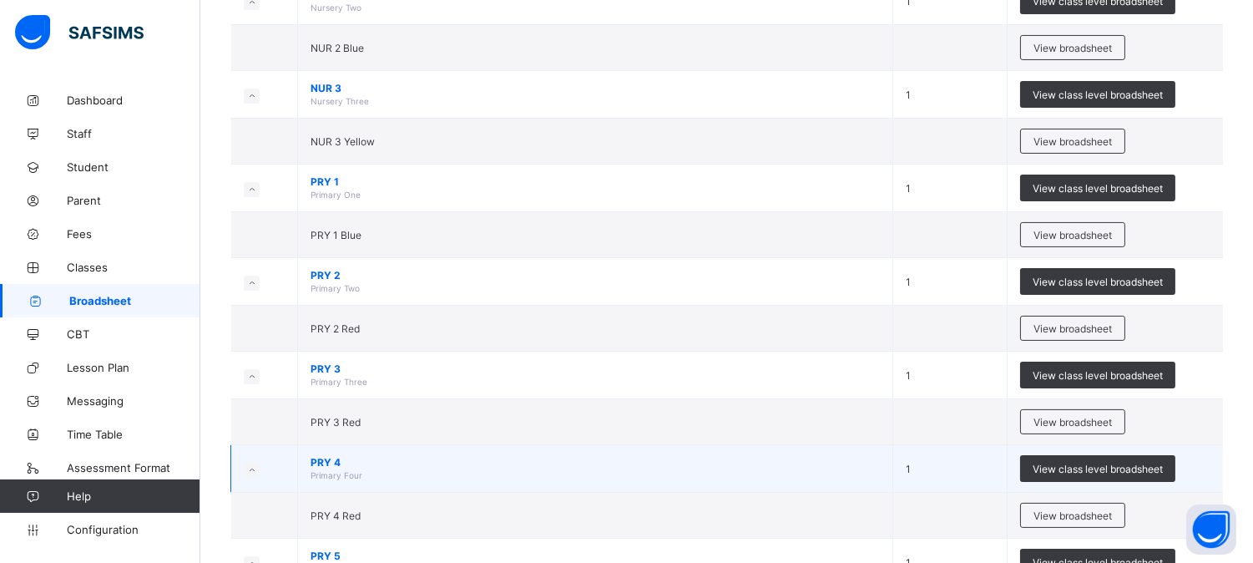
scroll to position [649, 0]
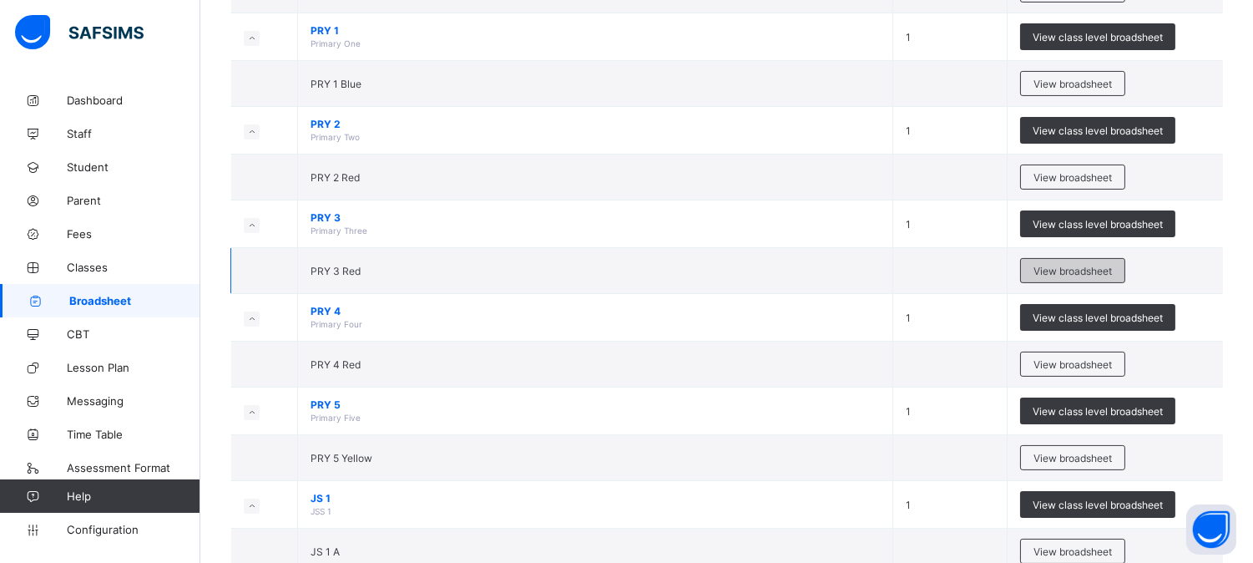
click at [1066, 273] on span "View broadsheet" at bounding box center [1073, 271] width 78 height 13
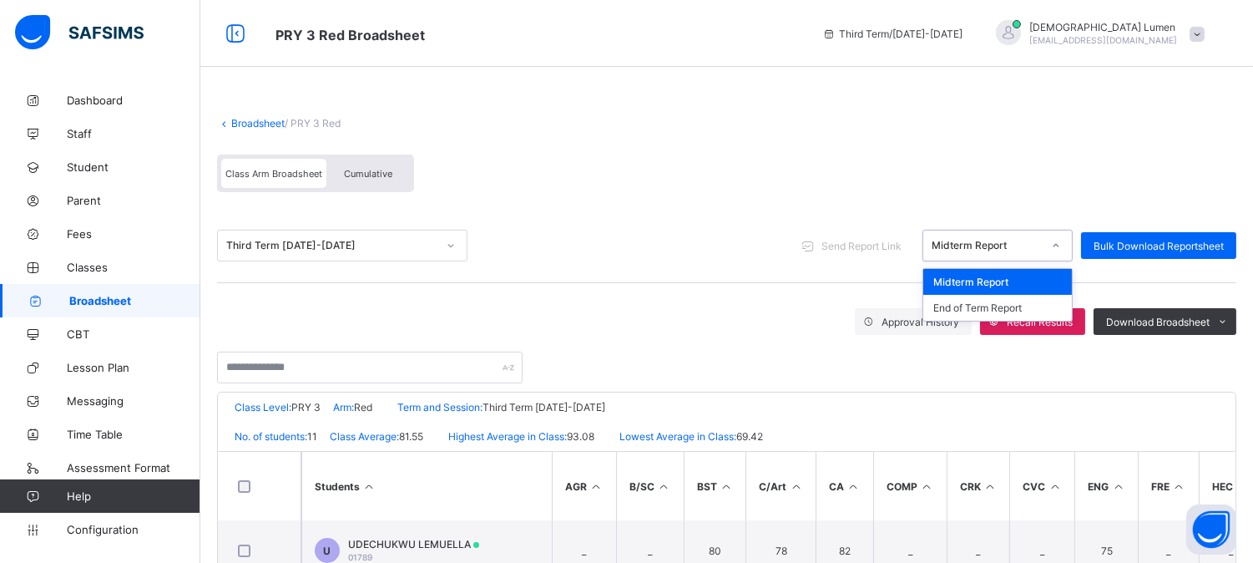
click at [1070, 239] on div at bounding box center [1056, 245] width 28 height 27
click at [1014, 304] on div "End of Term Report" at bounding box center [997, 308] width 149 height 26
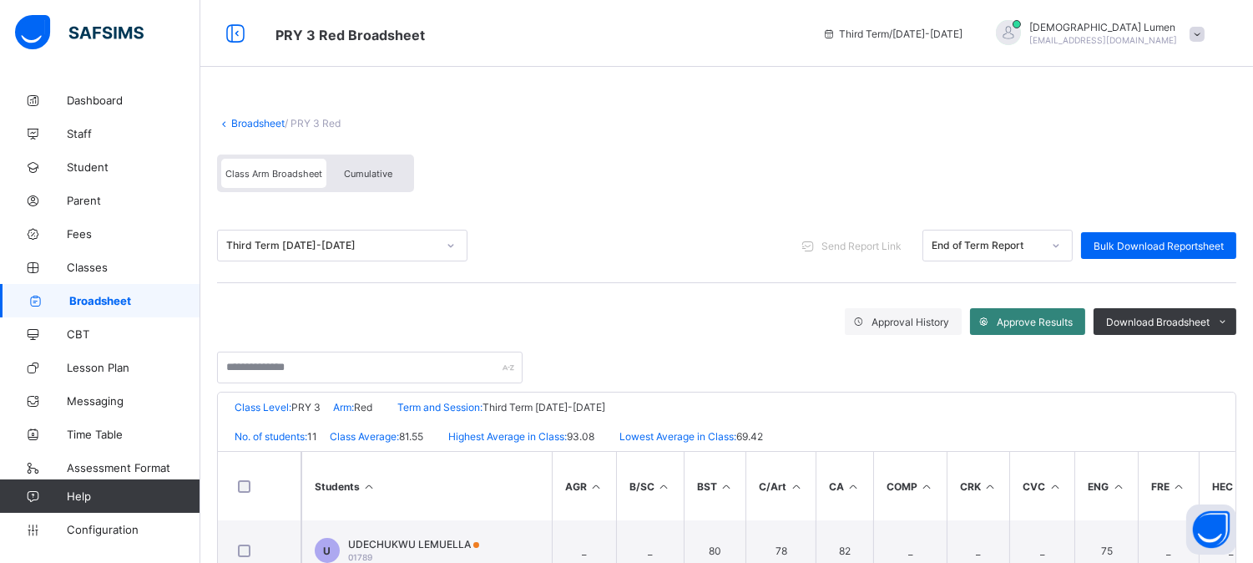
click at [1013, 326] on span "Approve Results" at bounding box center [1035, 322] width 76 height 13
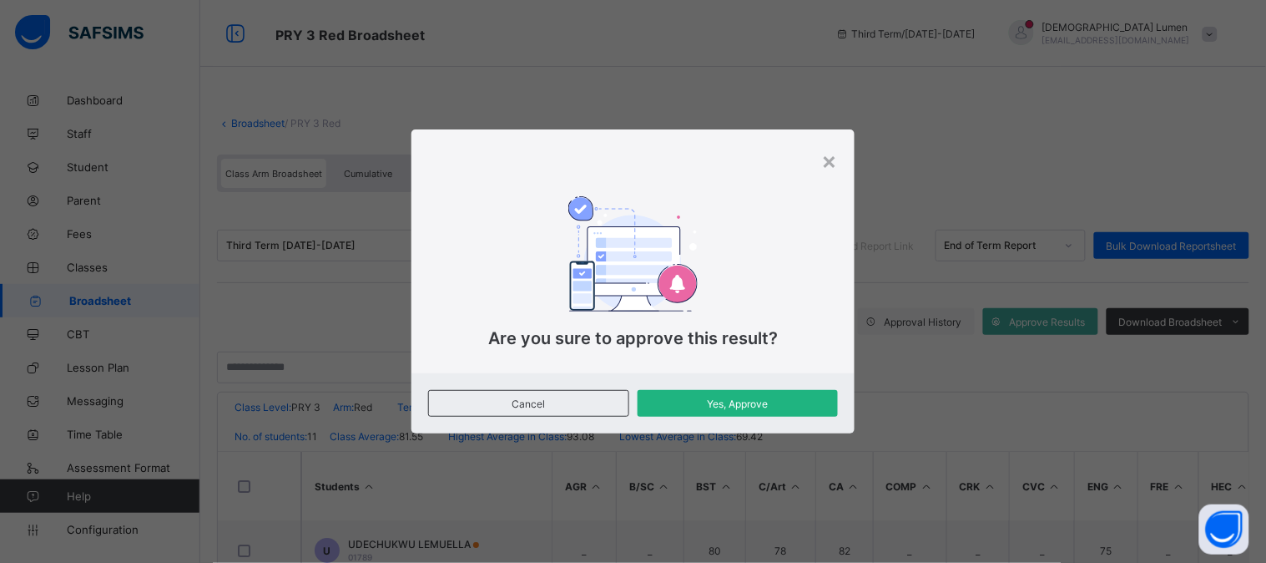
click at [757, 405] on span "Yes, Approve" at bounding box center [737, 403] width 175 height 13
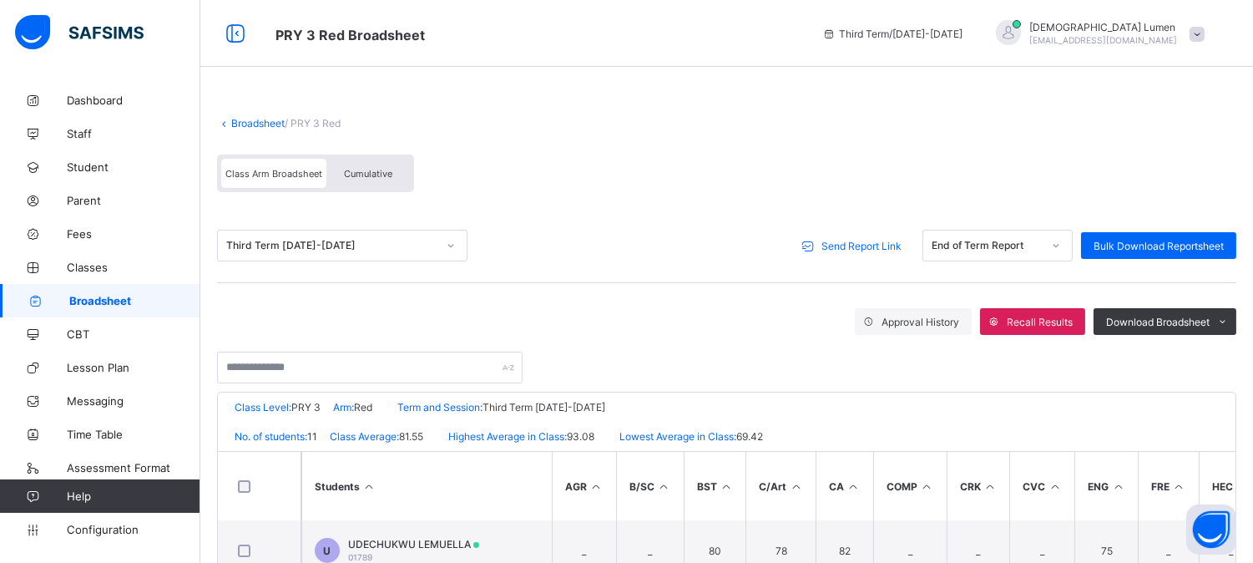
click at [833, 243] on span "Send Report Link" at bounding box center [861, 246] width 80 height 13
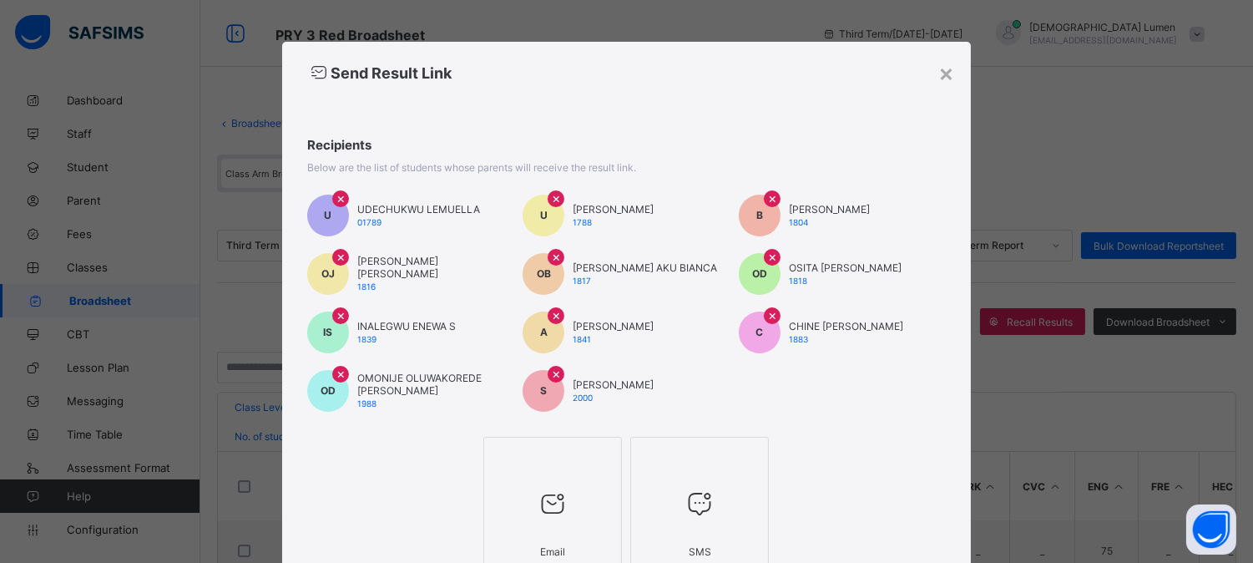
click at [560, 498] on icon at bounding box center [552, 503] width 35 height 30
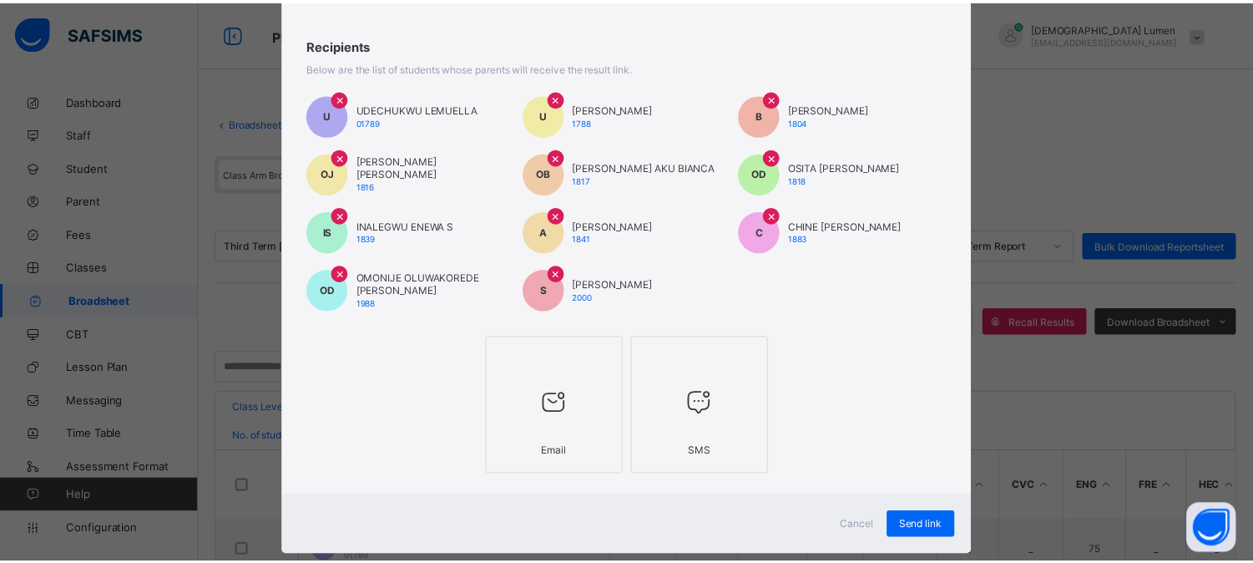
scroll to position [132, 0]
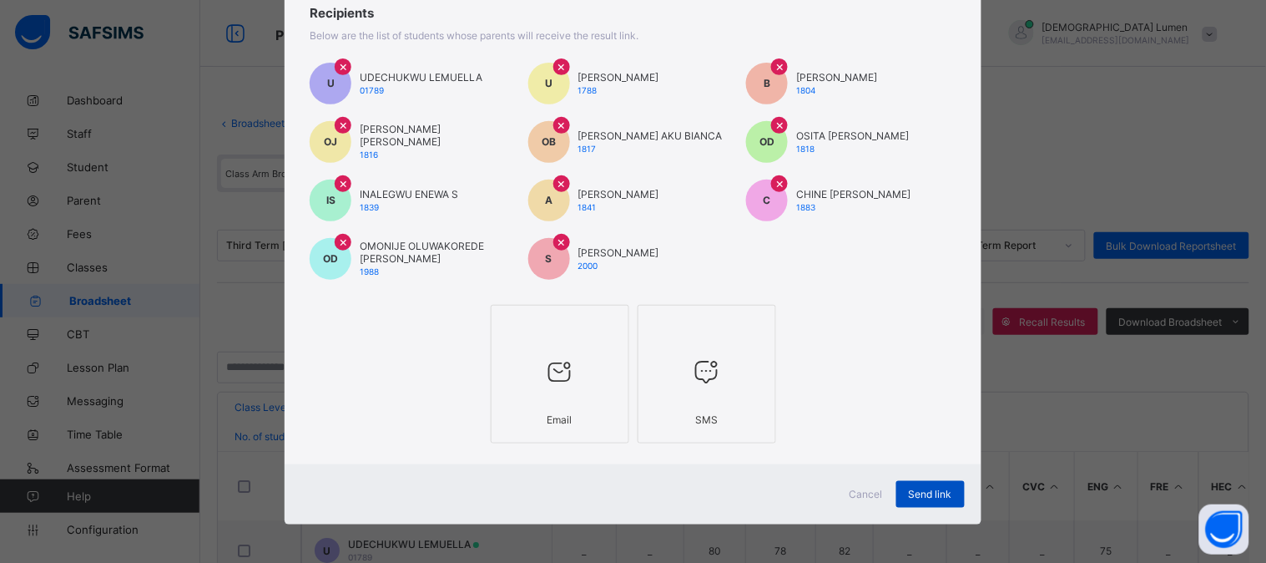
click at [923, 491] on span "Send link" at bounding box center [930, 494] width 43 height 13
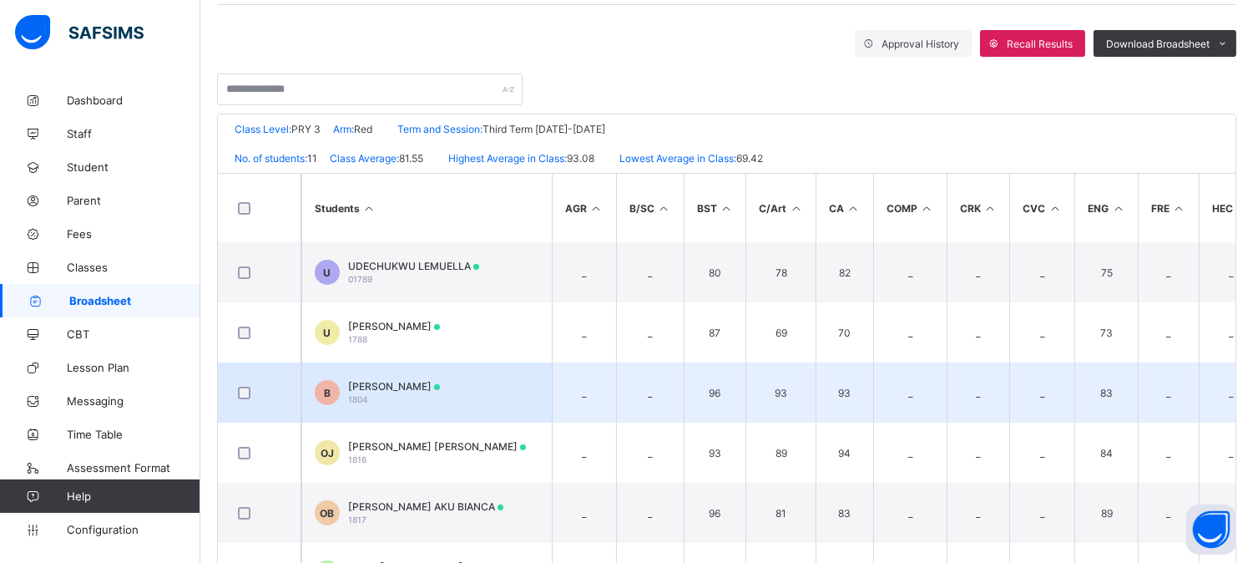
scroll to position [0, 0]
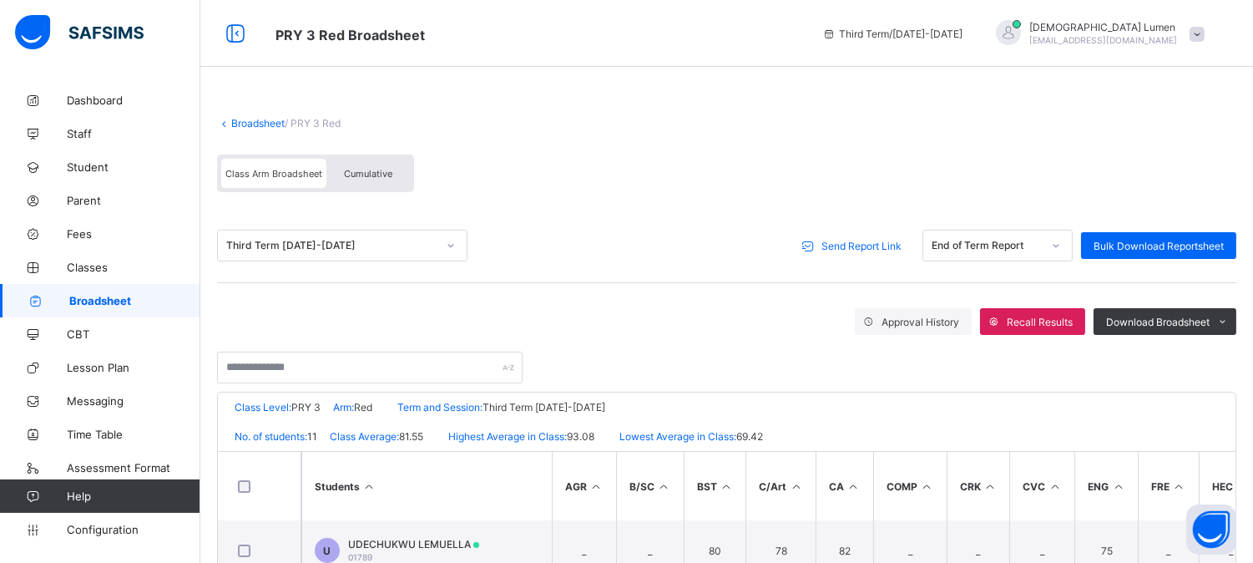
click at [139, 298] on span "Broadsheet" at bounding box center [134, 300] width 131 height 13
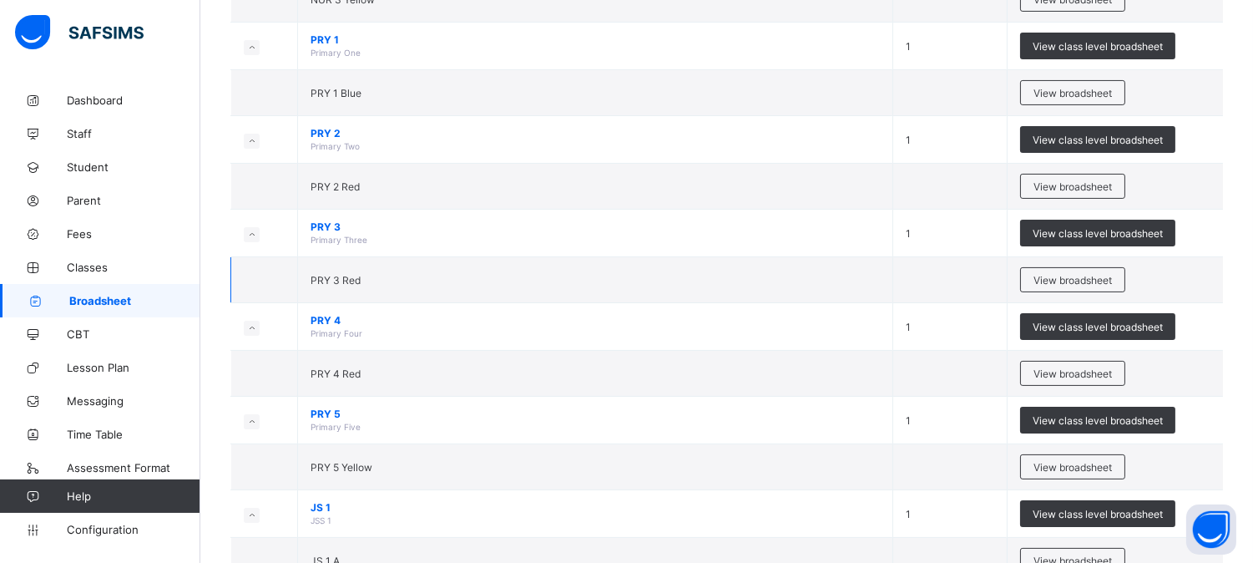
scroll to position [741, 0]
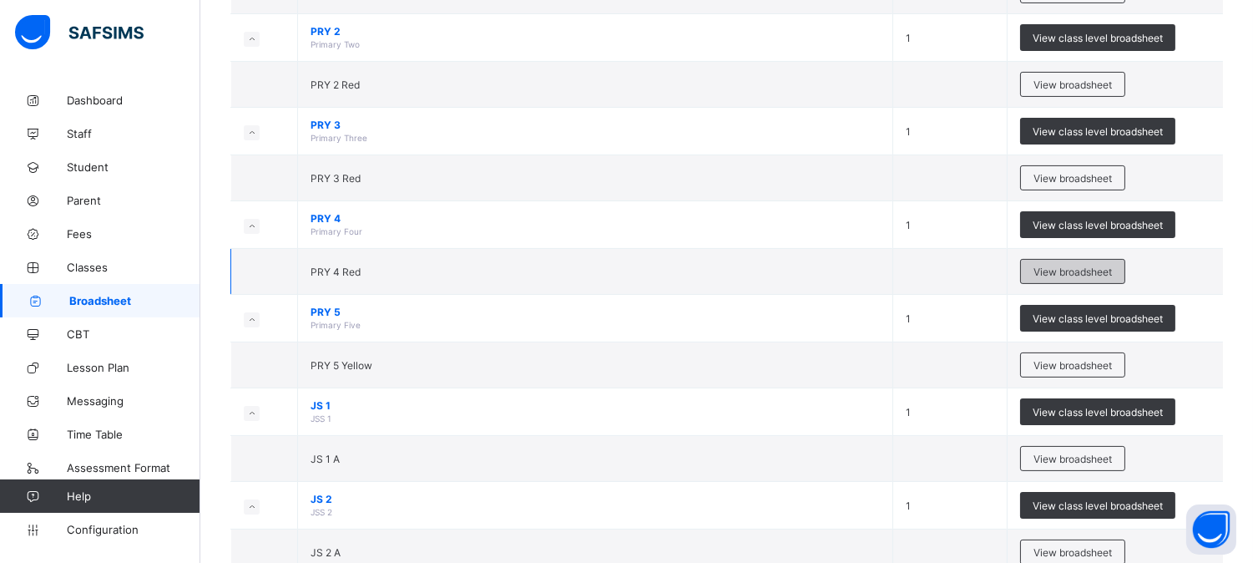
click at [1056, 272] on span "View broadsheet" at bounding box center [1073, 271] width 78 height 13
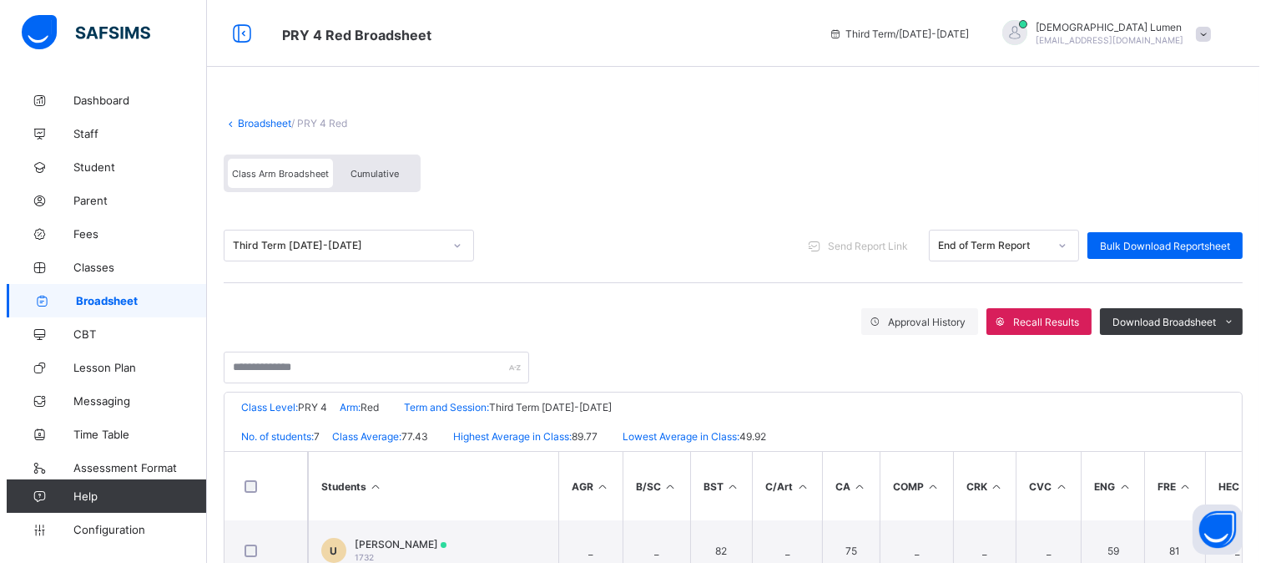
scroll to position [93, 0]
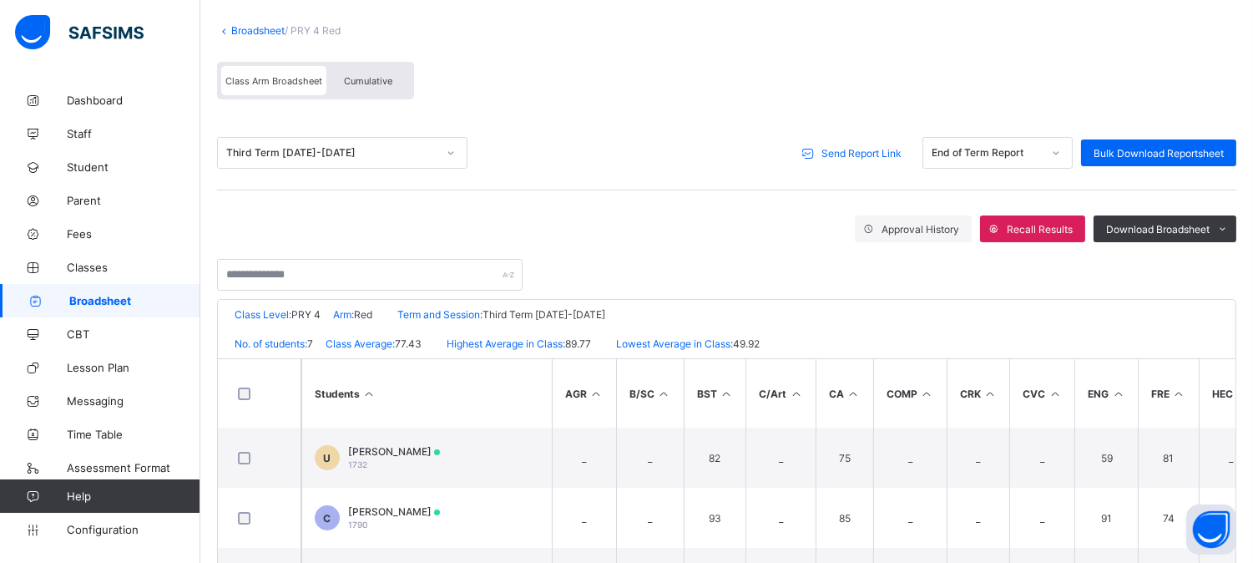
click at [857, 150] on span "Send Report Link" at bounding box center [861, 153] width 80 height 13
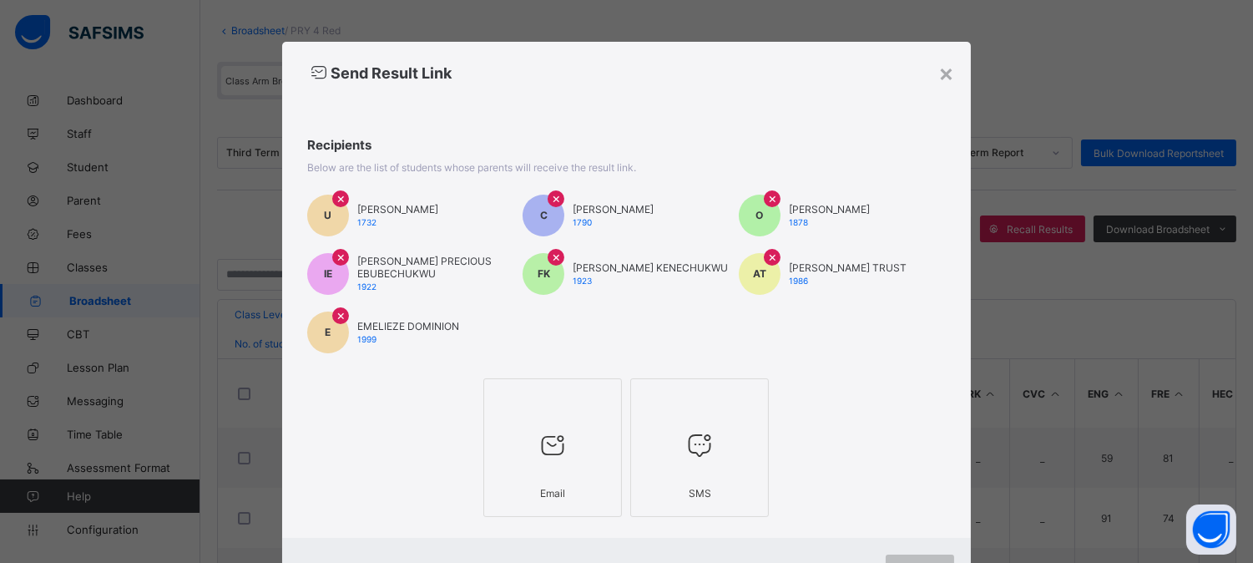
click at [541, 474] on div at bounding box center [553, 445] width 120 height 66
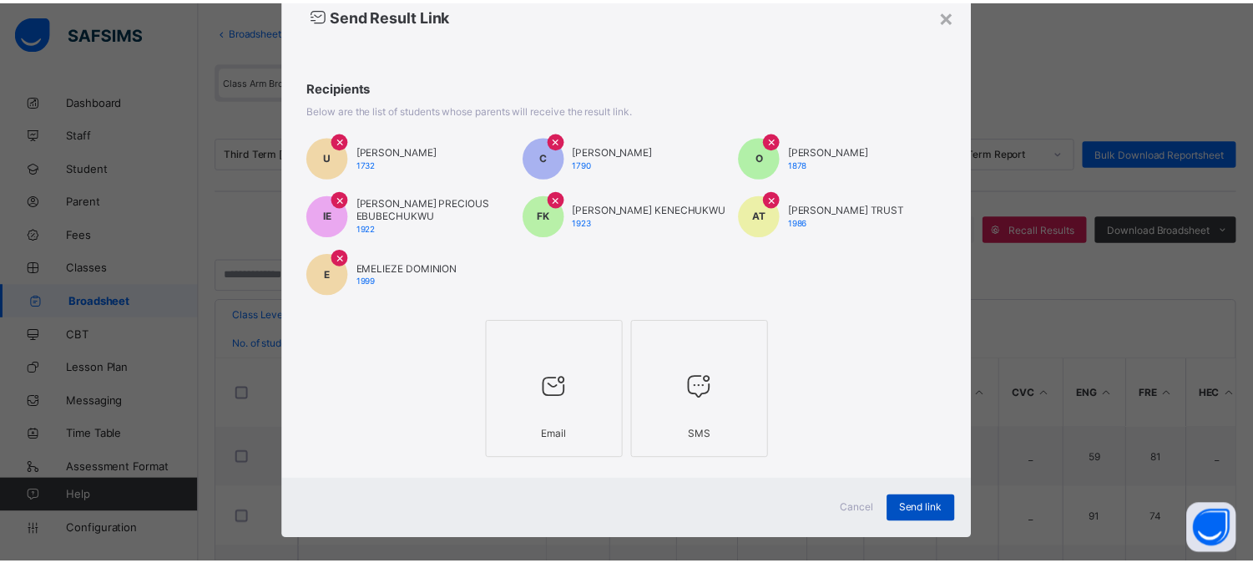
scroll to position [73, 0]
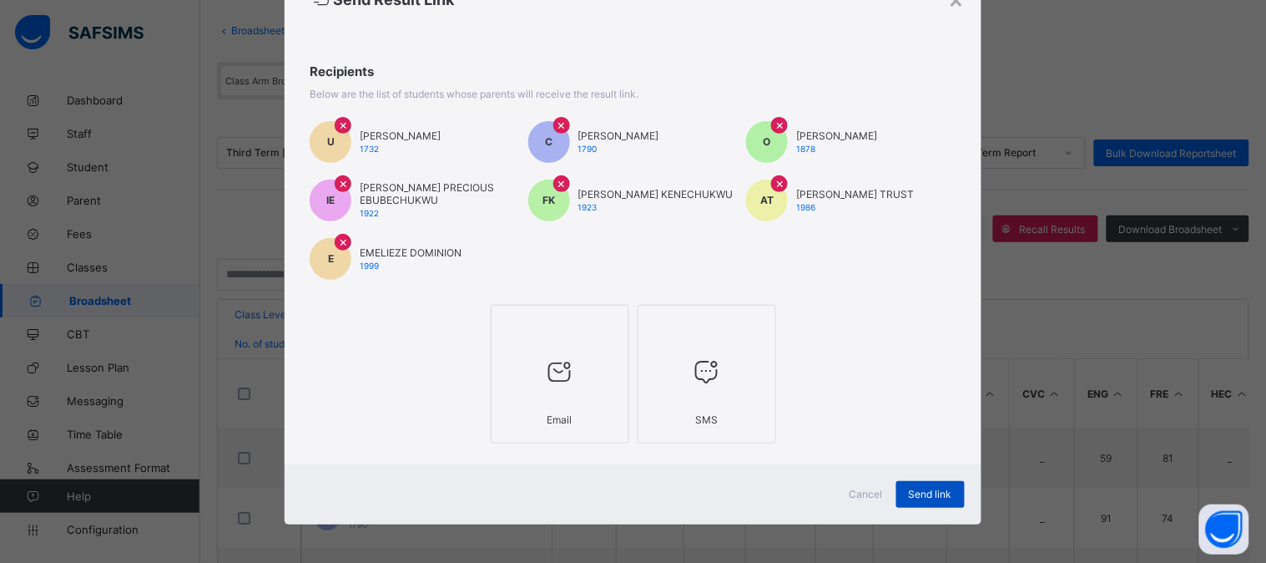
click at [931, 488] on span "Send link" at bounding box center [930, 494] width 43 height 13
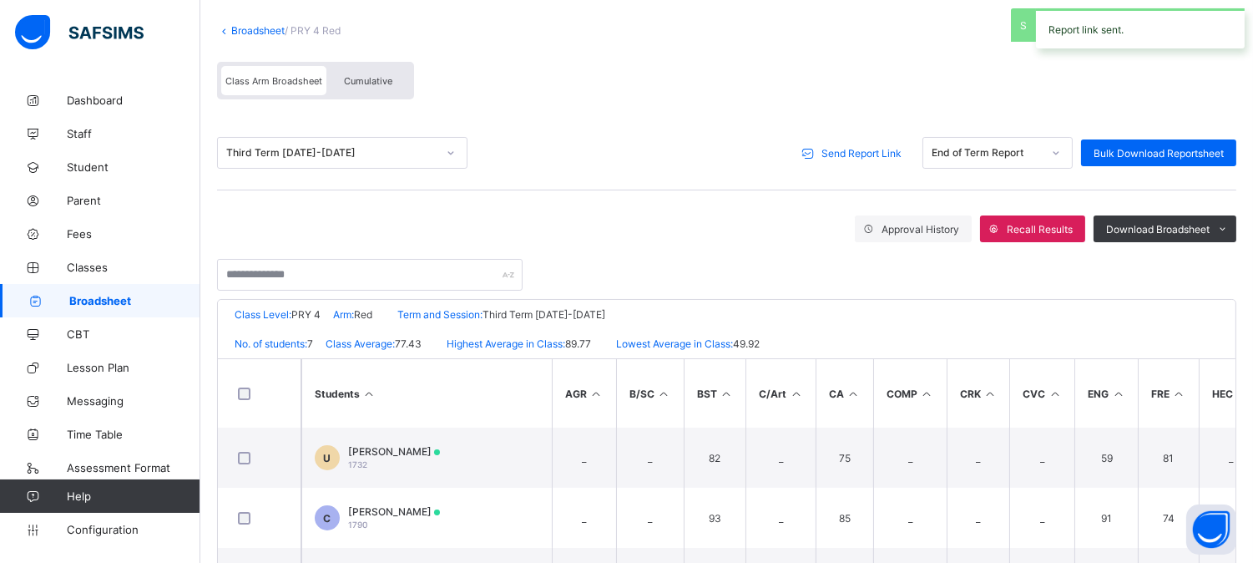
scroll to position [78, 0]
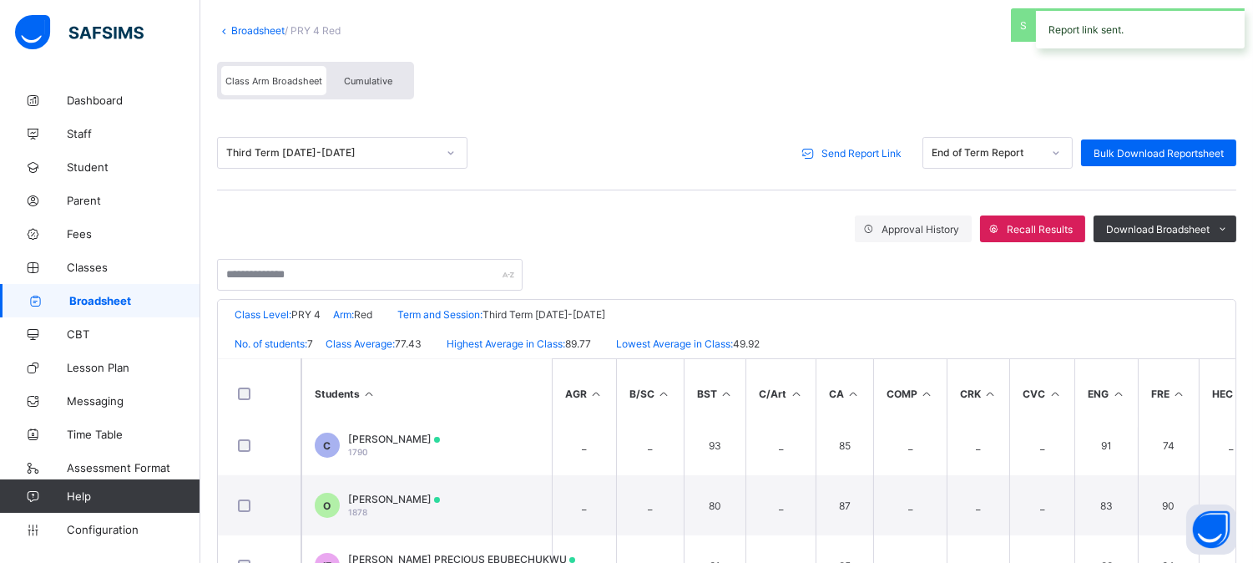
click at [121, 298] on span "Broadsheet" at bounding box center [134, 300] width 131 height 13
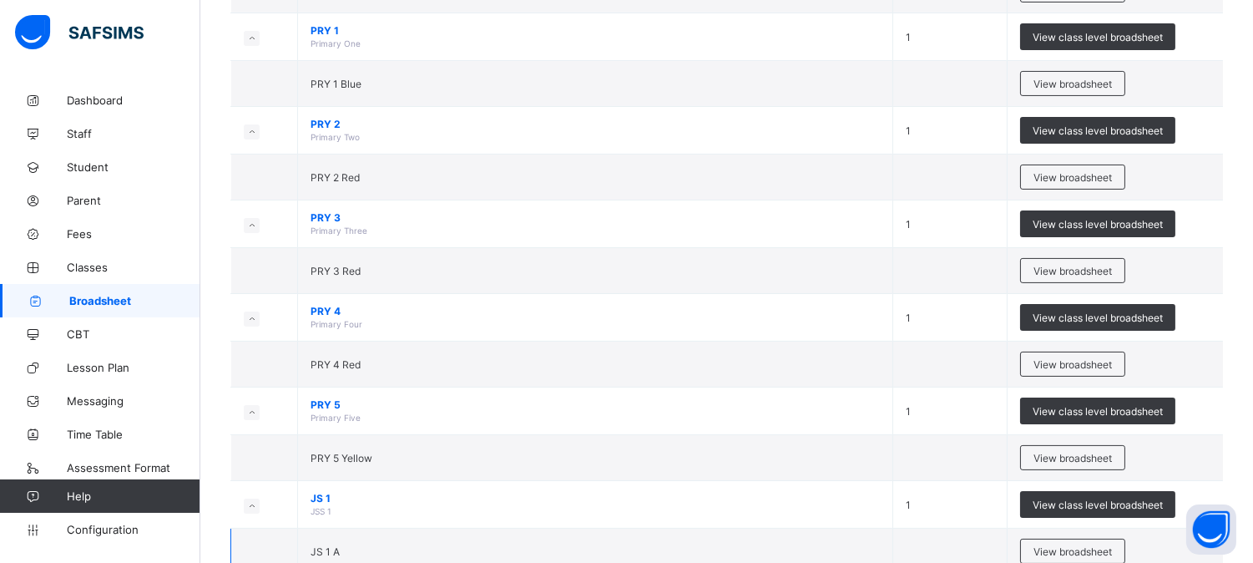
scroll to position [835, 0]
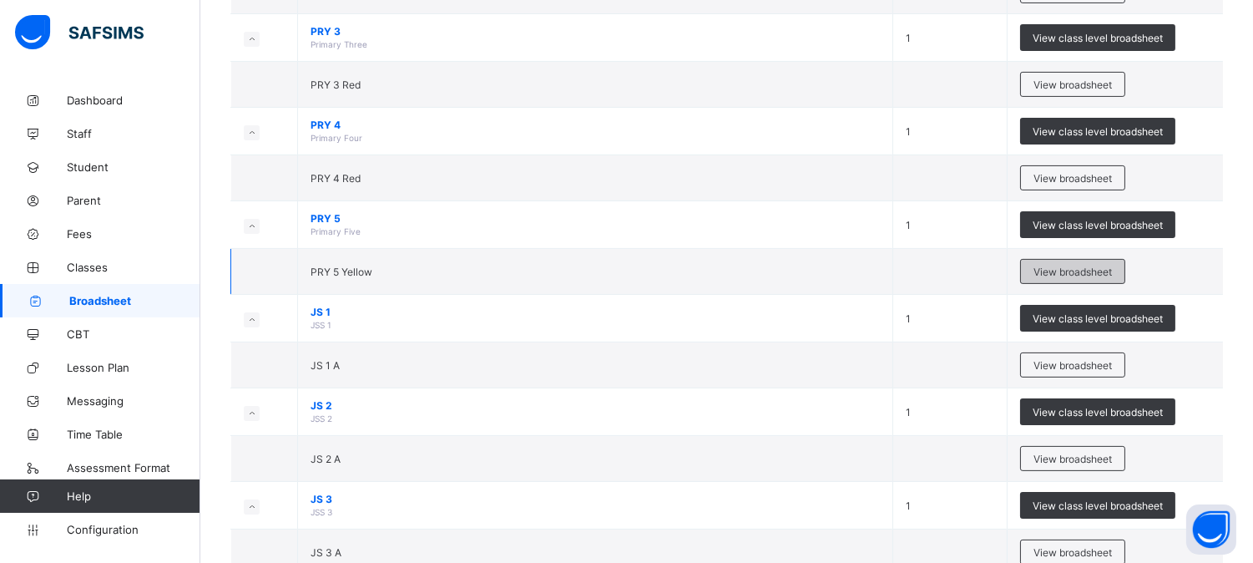
click at [1060, 269] on span "View broadsheet" at bounding box center [1073, 271] width 78 height 13
